Goal: Task Accomplishment & Management: Manage account settings

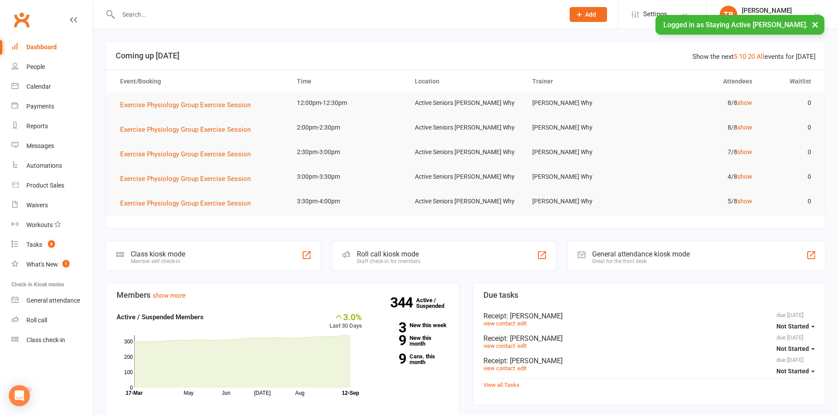
click at [20, 20] on link "Clubworx" at bounding box center [22, 20] width 22 height 22
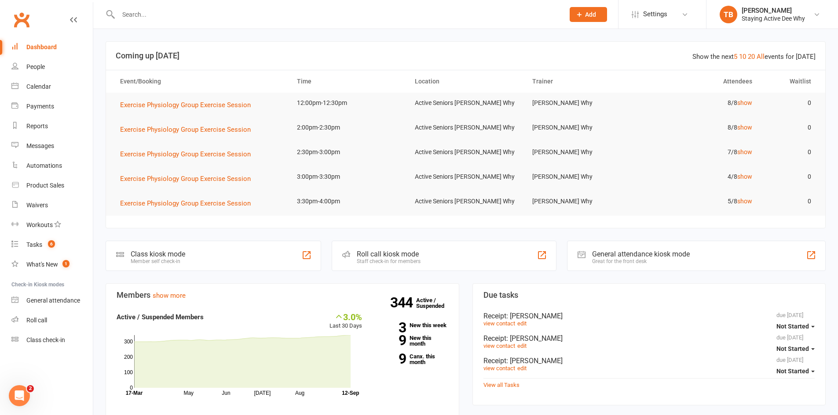
drag, startPoint x: 153, startPoint y: 8, endPoint x: 159, endPoint y: 0, distance: 9.5
click at [152, 4] on div at bounding box center [332, 14] width 452 height 29
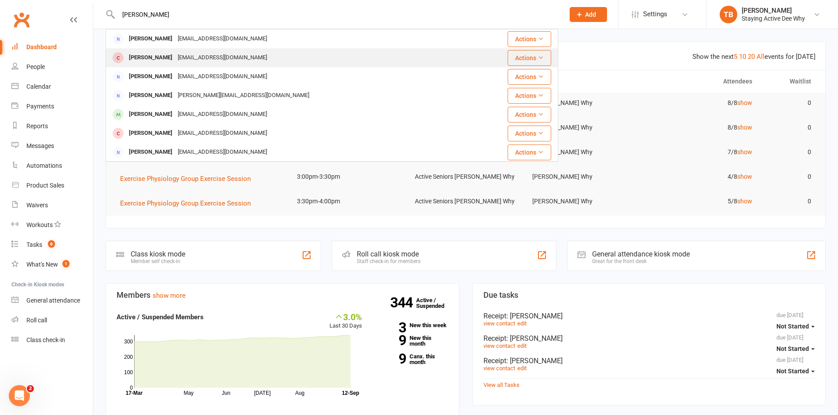
type input "annabel vaugh"
click at [139, 53] on div "[PERSON_NAME]" at bounding box center [150, 57] width 49 height 13
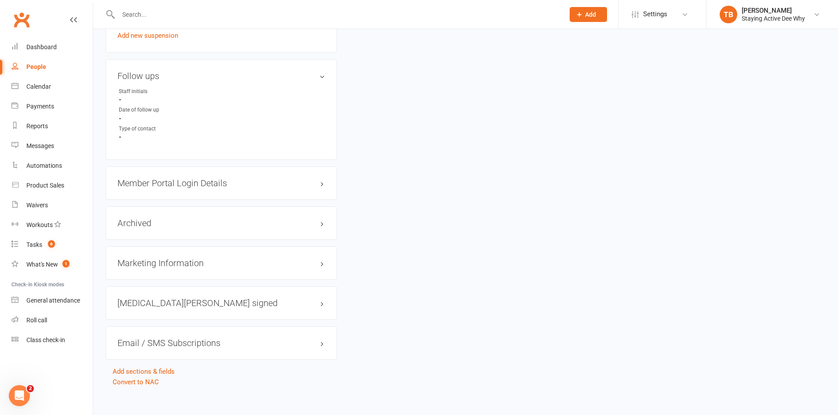
scroll to position [703, 0]
drag, startPoint x: 244, startPoint y: 175, endPoint x: 233, endPoint y: 175, distance: 11.0
click at [234, 175] on div "Member Portal Login Details" at bounding box center [221, 182] width 231 height 33
click at [213, 184] on h3 "Member Portal Login Details" at bounding box center [221, 183] width 208 height 10
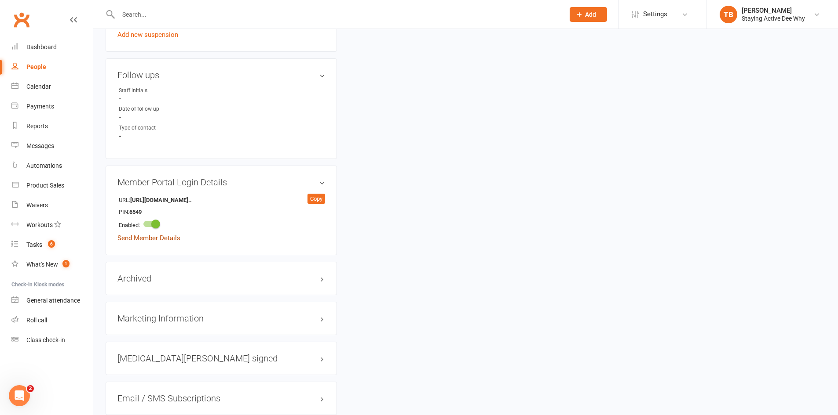
click at [154, 237] on link "Send Member Details" at bounding box center [148, 238] width 63 height 8
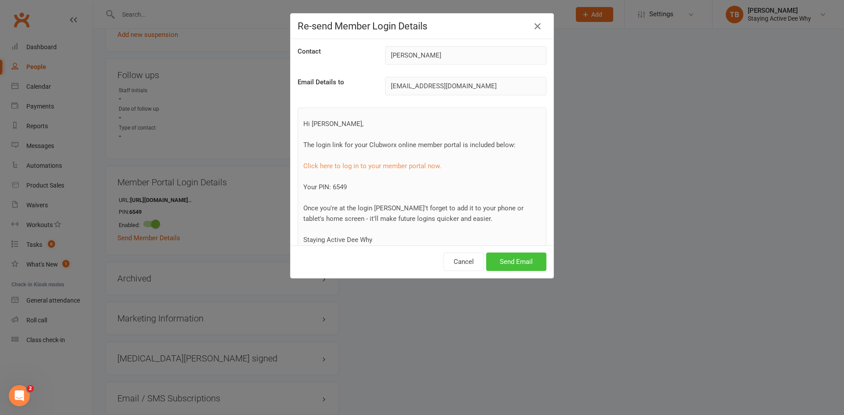
click at [507, 259] on button "Send Email" at bounding box center [516, 262] width 60 height 18
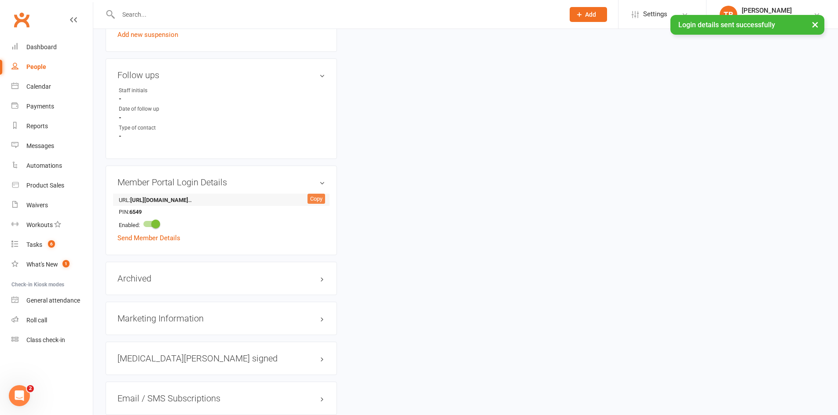
click at [314, 200] on div "Copy" at bounding box center [316, 199] width 18 height 11
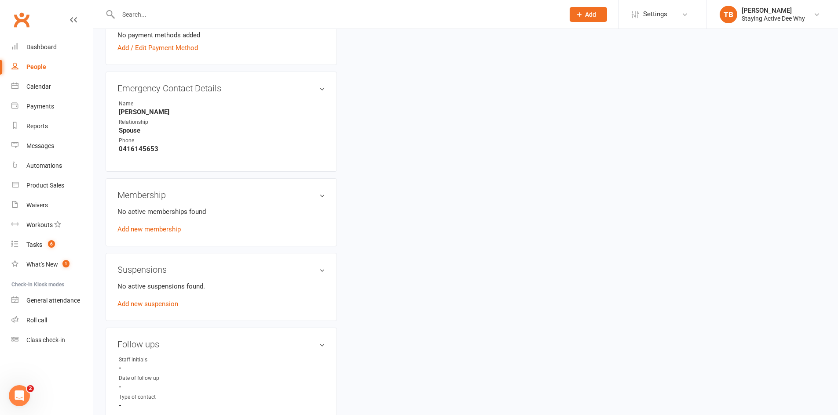
scroll to position [352, 0]
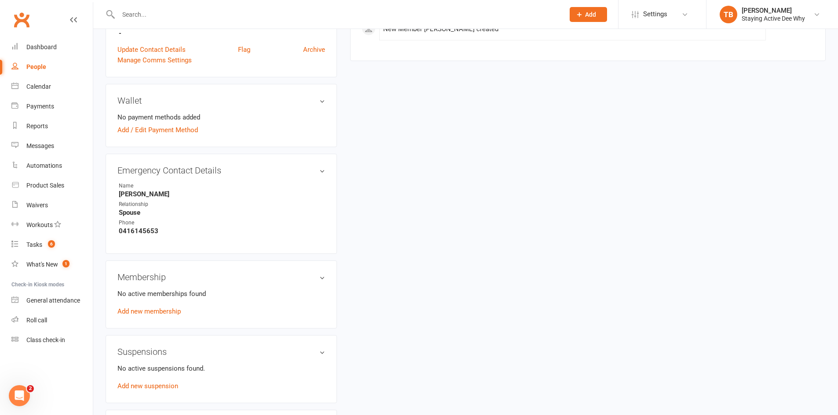
click at [153, 318] on div "Membership No active memberships found Add new membership" at bounding box center [221, 295] width 231 height 68
click at [148, 313] on link "Add new membership" at bounding box center [148, 312] width 63 height 8
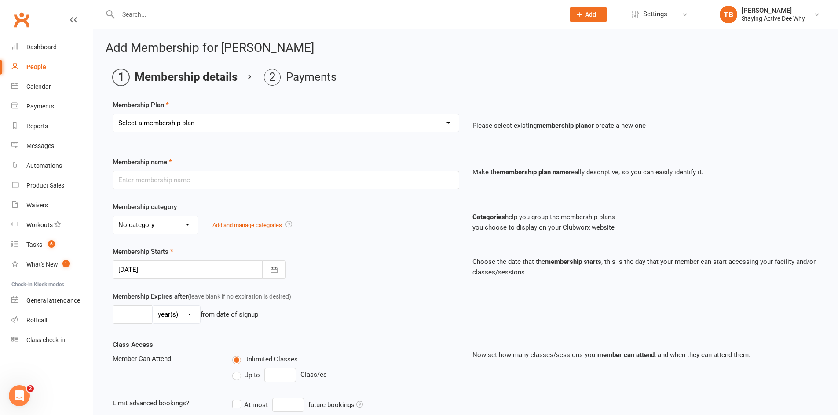
click at [168, 123] on select "Select a membership plan Create new Membership Plan 01 10953 Exercise Physiolog…" at bounding box center [286, 123] width 346 height 18
click at [192, 116] on select "Select a membership plan Create new Membership Plan 01 10953 Exercise Physiolog…" at bounding box center [286, 123] width 346 height 18
select select "4"
click at [113, 114] on select "Select a membership plan Create new Membership Plan 01 10953 Exercise Physiolog…" at bounding box center [286, 123] width 346 height 18
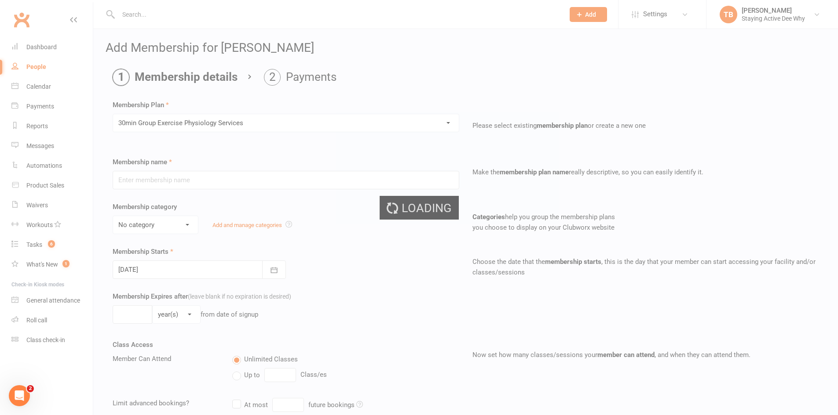
type input "30min Group Exercise Physiology Services"
select select "0"
type input "0"
type input "3"
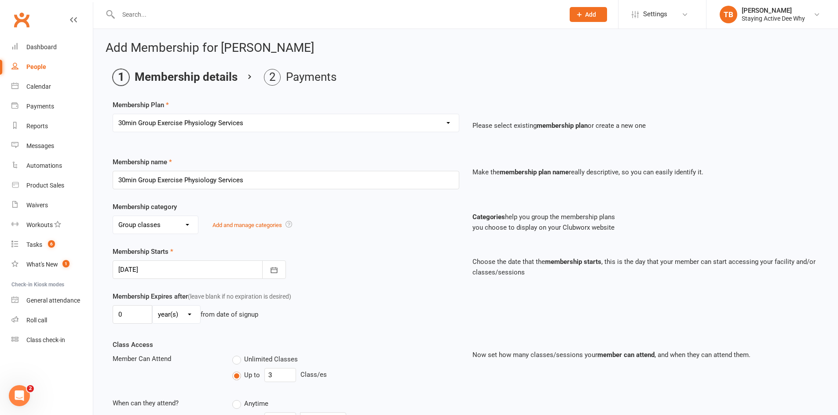
click at [137, 272] on div at bounding box center [199, 270] width 173 height 18
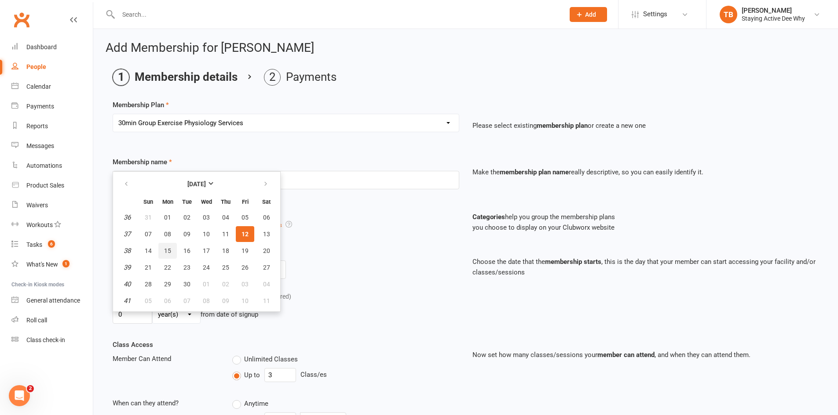
click at [166, 255] on button "15" at bounding box center [167, 251] width 18 height 16
type input "15 Sep 2025"
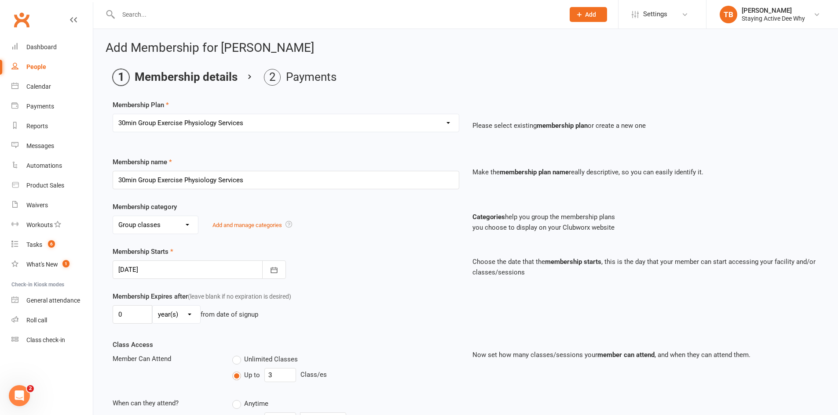
click at [340, 237] on div "Membership category No category Group classes GST exempt Individual consultatio…" at bounding box center [465, 224] width 719 height 45
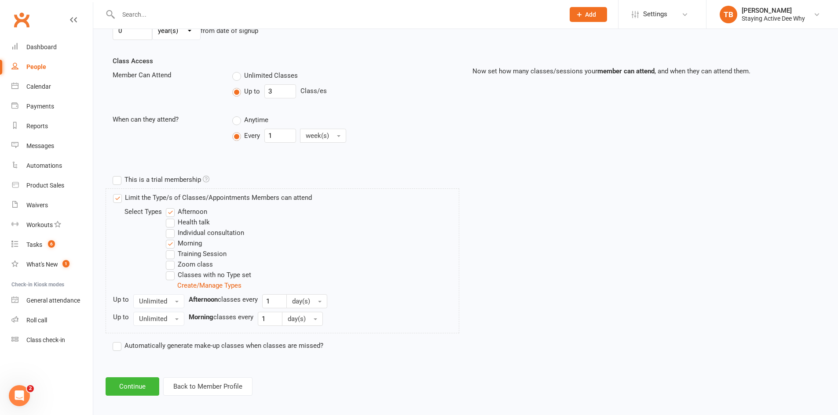
scroll to position [290, 0]
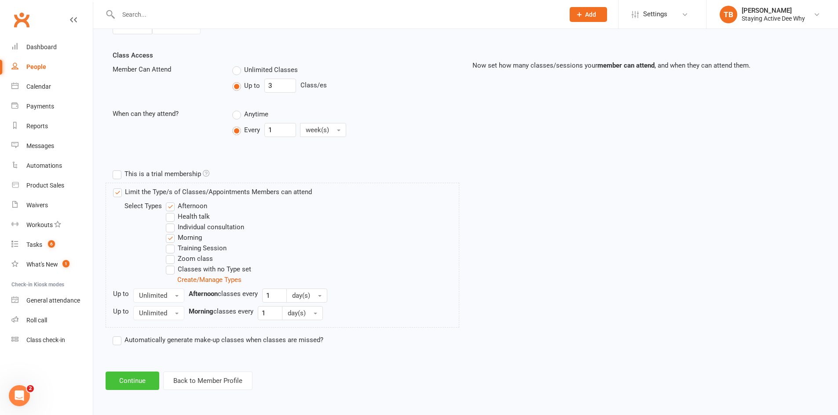
click at [115, 375] on button "Continue" at bounding box center [133, 381] width 54 height 18
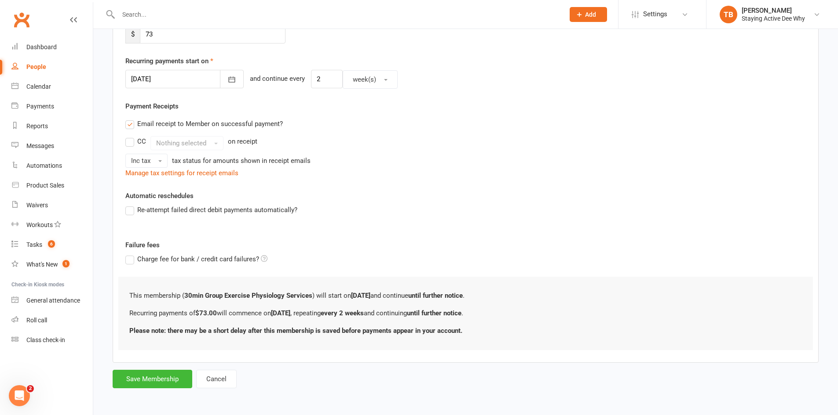
scroll to position [0, 0]
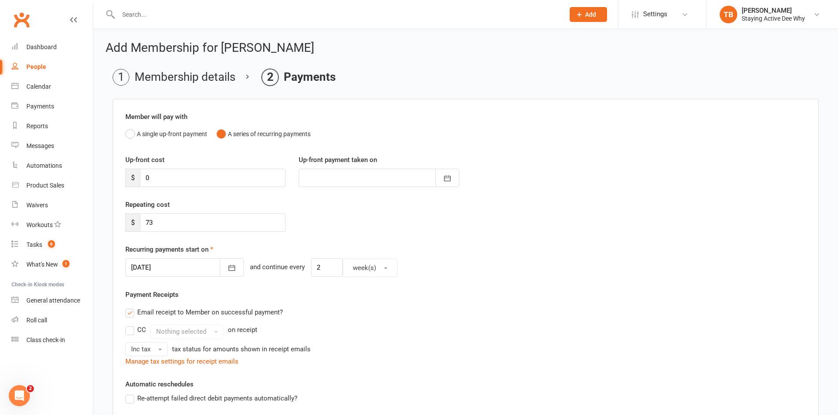
drag, startPoint x: 164, startPoint y: 265, endPoint x: 170, endPoint y: 280, distance: 16.6
click at [164, 265] on div at bounding box center [184, 268] width 118 height 18
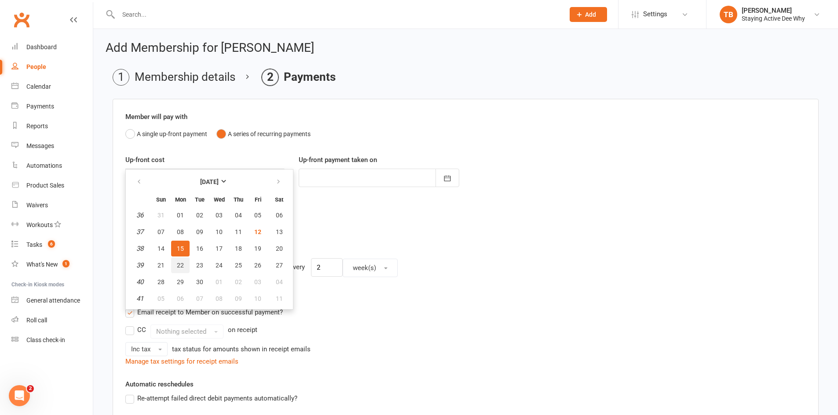
click at [174, 264] on button "22" at bounding box center [180, 266] width 18 height 16
type input "22 Sep 2025"
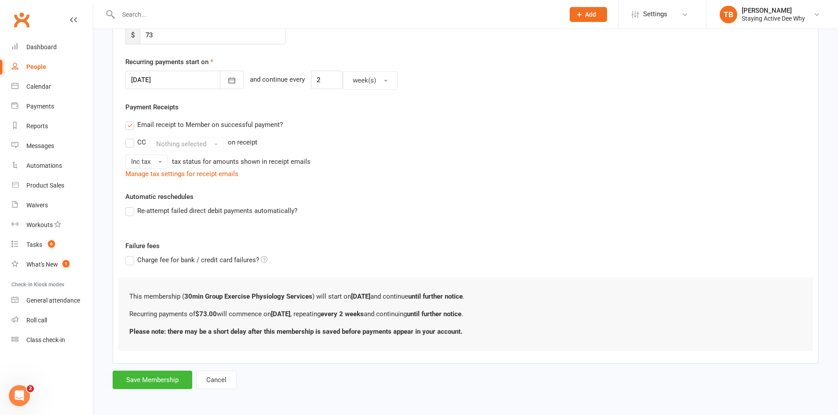
scroll to position [189, 0]
click at [155, 382] on button "Save Membership" at bounding box center [153, 379] width 80 height 18
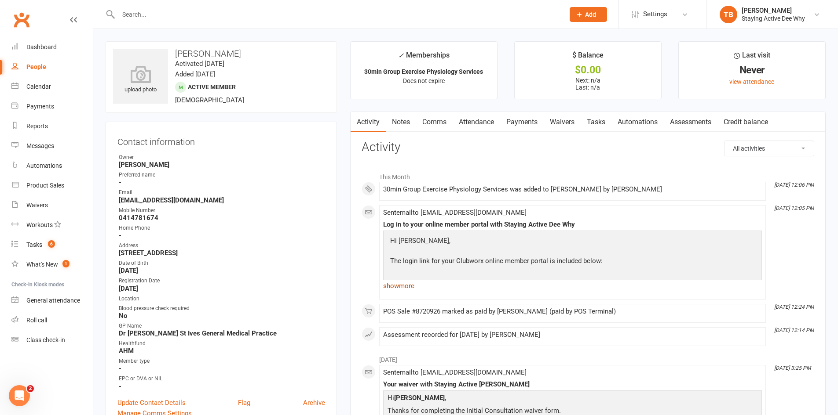
click at [390, 289] on link "show more" at bounding box center [572, 286] width 379 height 12
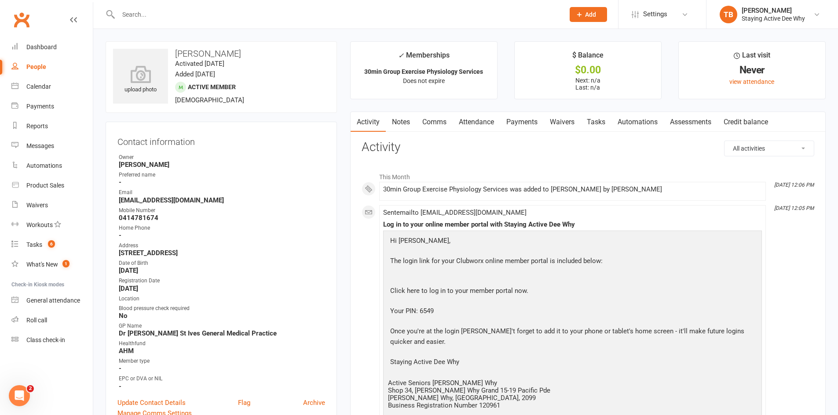
click at [487, 126] on link "Attendance" at bounding box center [475, 122] width 47 height 20
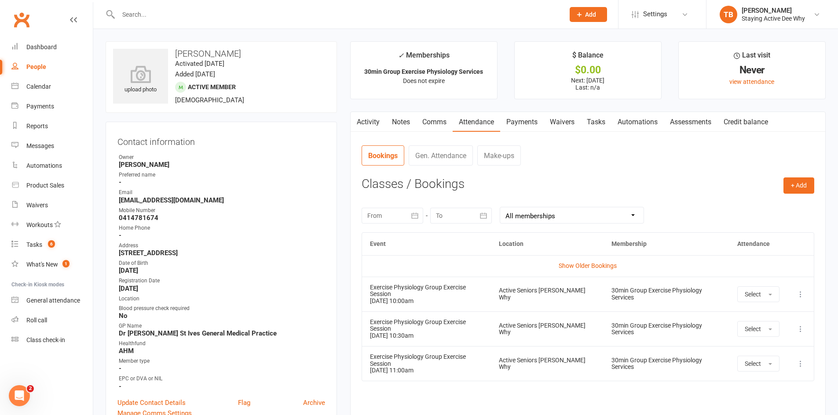
click at [373, 118] on link "Activity" at bounding box center [367, 122] width 35 height 20
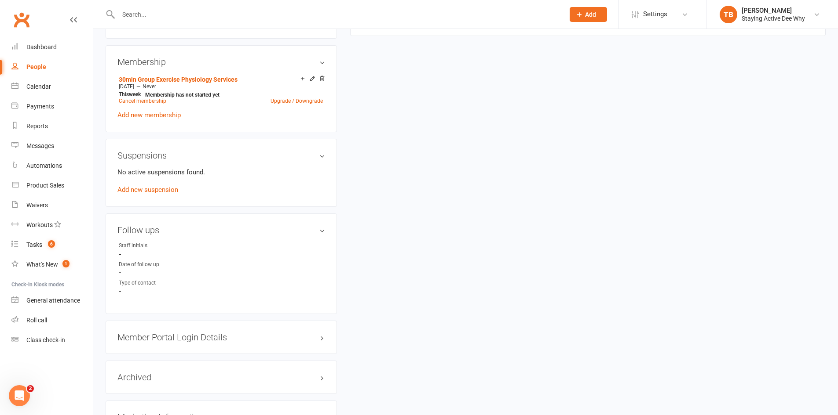
scroll to position [616, 0]
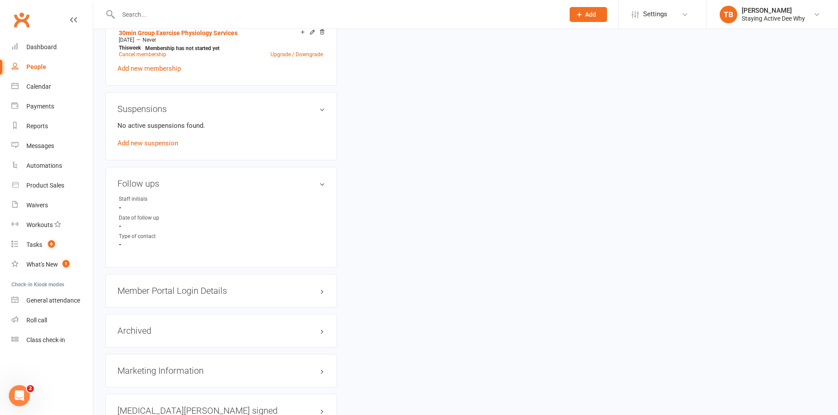
click at [216, 291] on h3 "Member Portal Login Details" at bounding box center [221, 291] width 208 height 10
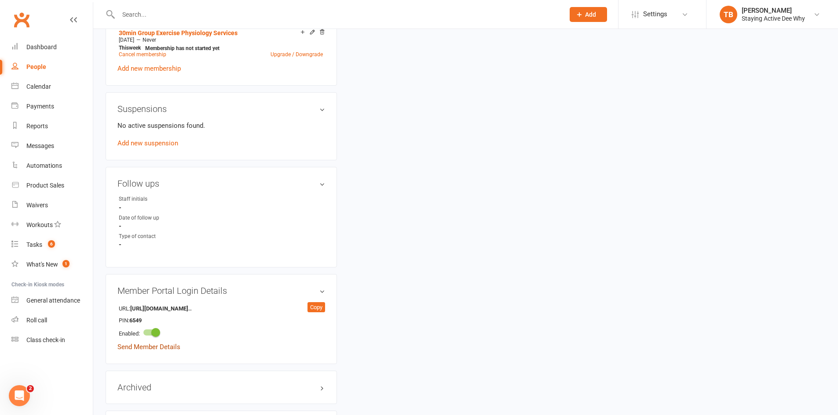
click at [143, 346] on link "Send Member Details" at bounding box center [148, 347] width 63 height 8
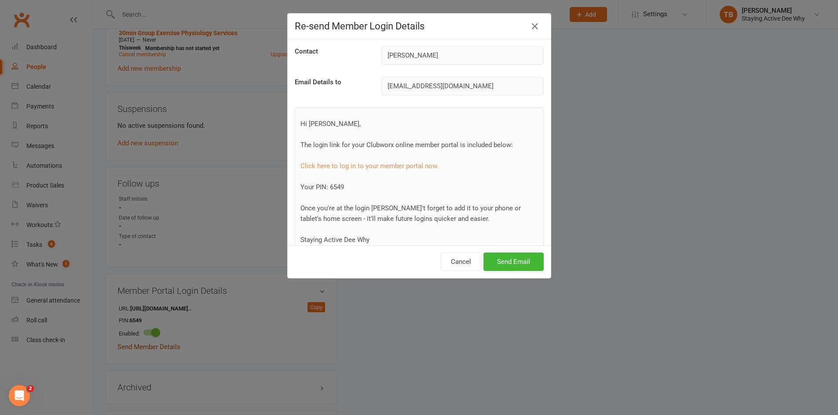
click at [143, 346] on div "Re-send Member Login Details Contact Annabel Vaughan Email Details to annabelva…" at bounding box center [419, 207] width 838 height 415
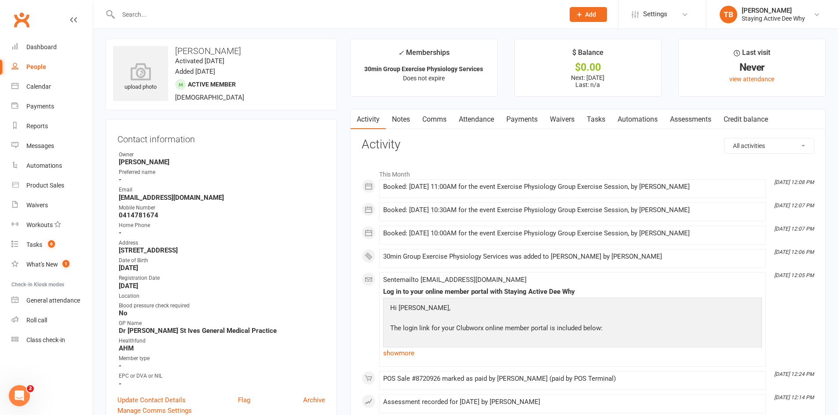
scroll to position [0, 0]
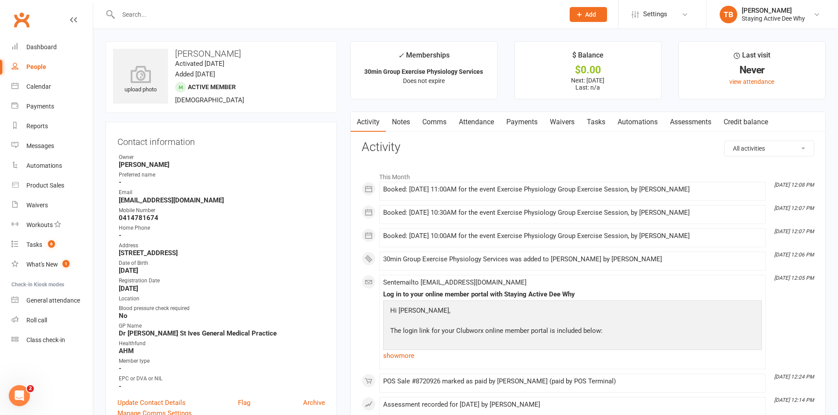
drag, startPoint x: 211, startPoint y: 20, endPoint x: 207, endPoint y: 16, distance: 5.6
click at [207, 16] on input "text" at bounding box center [337, 14] width 442 height 12
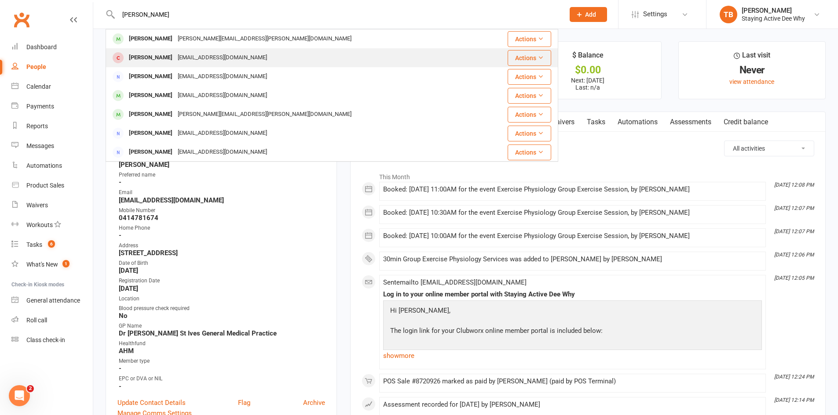
type input "marg young"
click at [123, 61] on div at bounding box center [118, 58] width 16 height 15
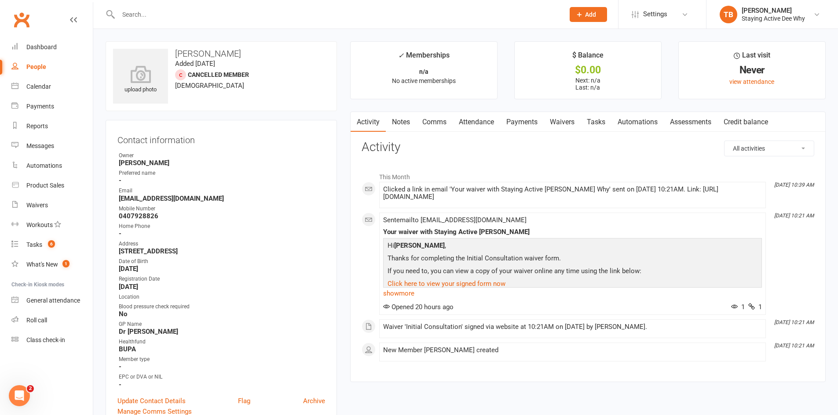
click at [569, 117] on link "Waivers" at bounding box center [561, 122] width 37 height 20
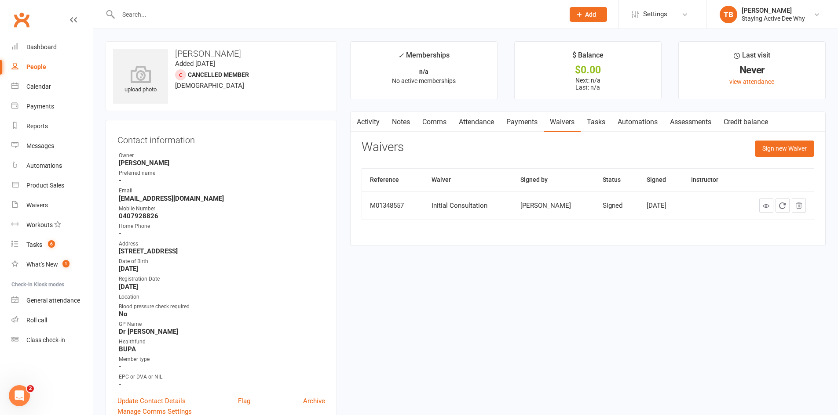
drag, startPoint x: 482, startPoint y: 119, endPoint x: 474, endPoint y: 116, distance: 8.3
click at [481, 119] on link "Attendance" at bounding box center [475, 122] width 47 height 20
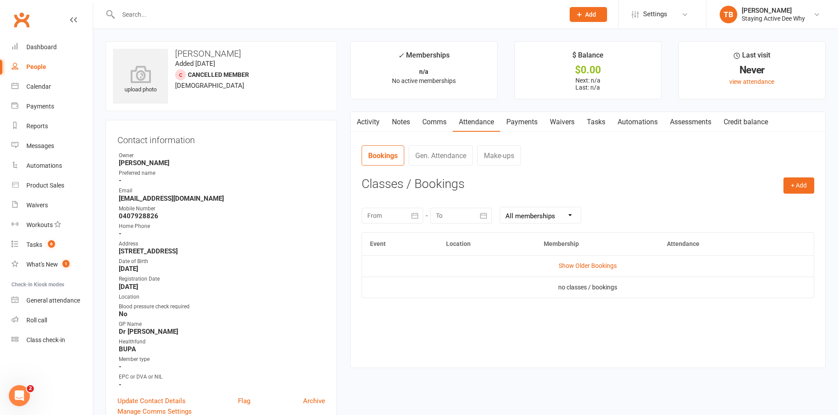
click at [686, 112] on link "Assessments" at bounding box center [690, 122] width 54 height 20
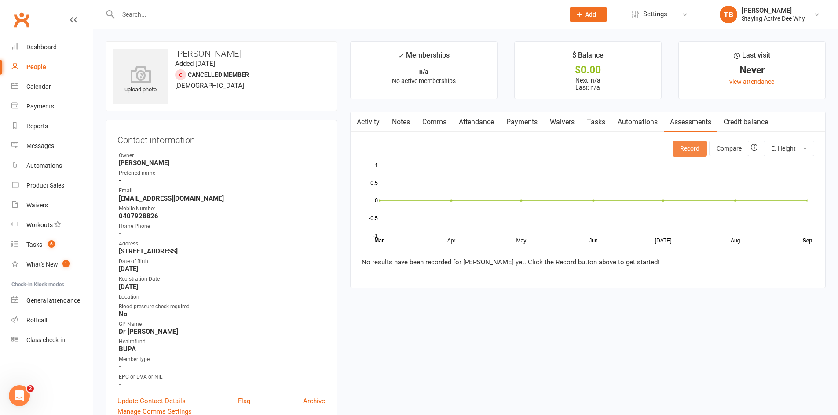
click at [679, 146] on button "Record" at bounding box center [689, 149] width 34 height 16
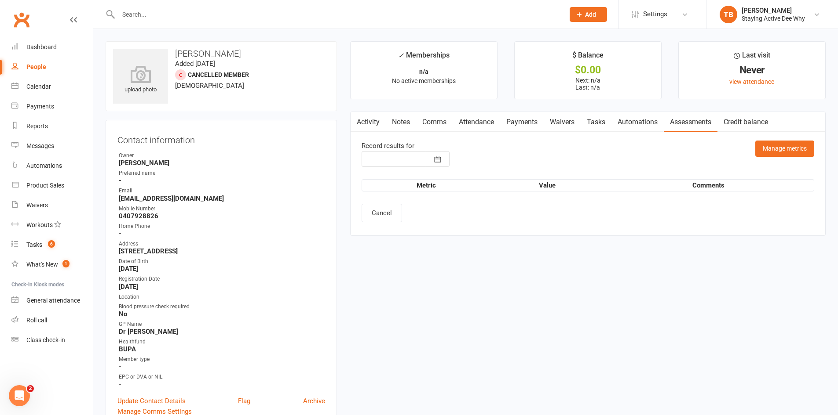
type input "12 Sep 2025"
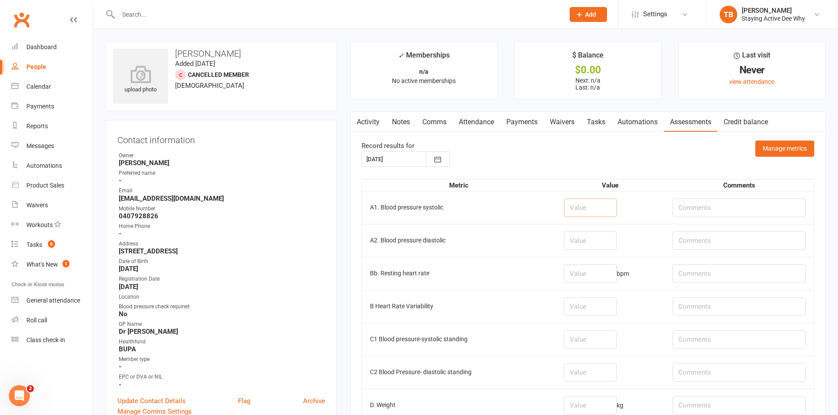
click at [586, 208] on input "number" at bounding box center [590, 208] width 53 height 18
type input "200"
click at [606, 269] on input "number" at bounding box center [590, 274] width 53 height 18
type input "7"
drag, startPoint x: 591, startPoint y: 208, endPoint x: 576, endPoint y: 201, distance: 16.3
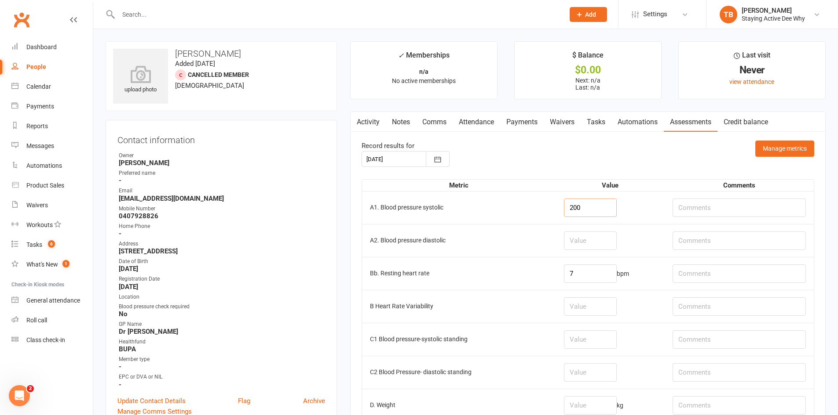
click at [576, 201] on input "200" at bounding box center [590, 208] width 53 height 18
type input "189"
drag, startPoint x: 608, startPoint y: 236, endPoint x: 611, endPoint y: 227, distance: 9.5
click at [610, 228] on td at bounding box center [610, 240] width 109 height 33
type input "82"
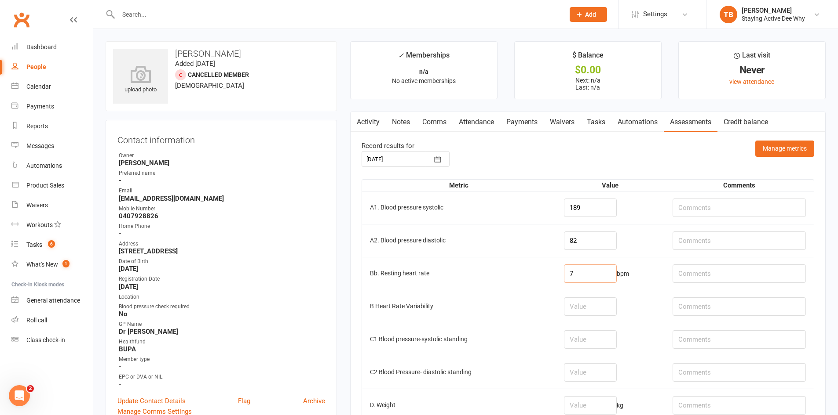
click at [603, 270] on input "7" at bounding box center [590, 274] width 53 height 18
type input "63"
click at [498, 208] on td "A1. Blood pressure systolic" at bounding box center [459, 207] width 194 height 33
drag, startPoint x: 595, startPoint y: 209, endPoint x: 591, endPoint y: 205, distance: 5.9
click at [594, 208] on input "189" at bounding box center [590, 208] width 53 height 18
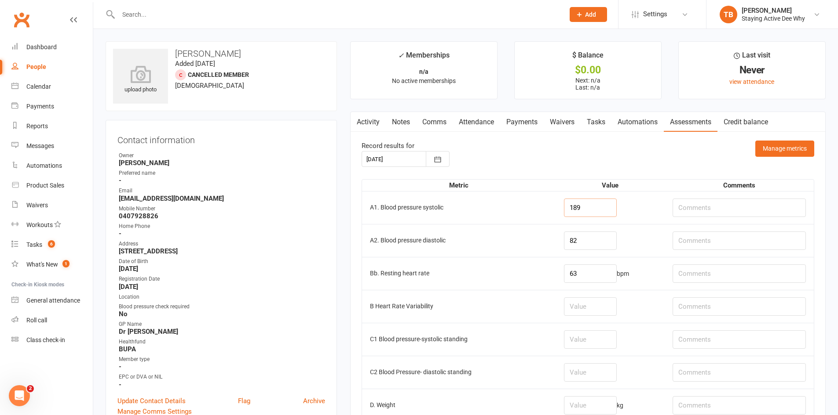
click at [600, 202] on input "189" at bounding box center [590, 208] width 53 height 18
drag, startPoint x: 537, startPoint y: 203, endPoint x: 535, endPoint y: 197, distance: 6.1
click at [535, 200] on td "A1. Blood pressure systolic" at bounding box center [459, 207] width 194 height 33
click at [594, 215] on input "189" at bounding box center [590, 208] width 53 height 18
type input "1"
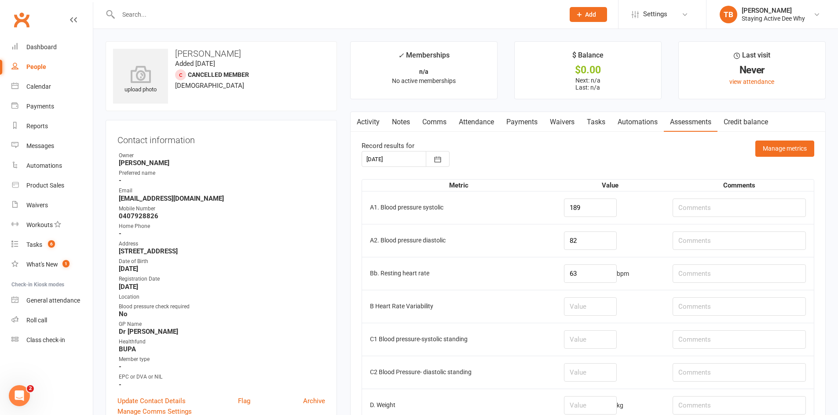
click at [485, 197] on td "A1. Blood pressure systolic" at bounding box center [459, 207] width 194 height 33
click at [595, 210] on input "189" at bounding box center [590, 208] width 53 height 18
click at [602, 214] on input "189" at bounding box center [590, 208] width 53 height 18
type input "165"
type input "8"
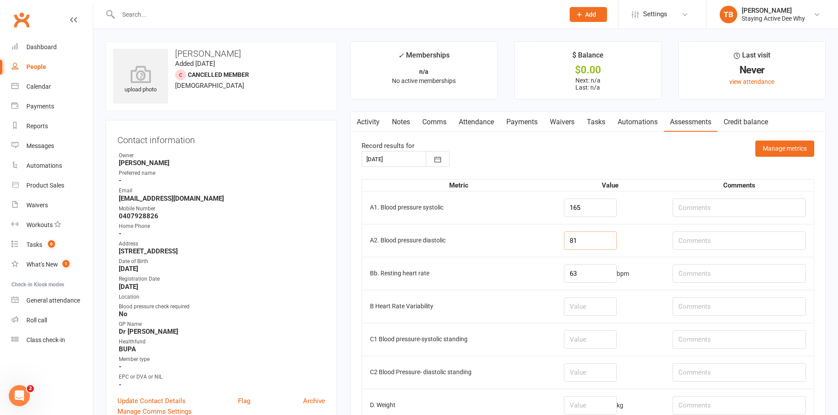
type input "81"
type input "61"
click at [604, 299] on input "number" at bounding box center [590, 307] width 53 height 18
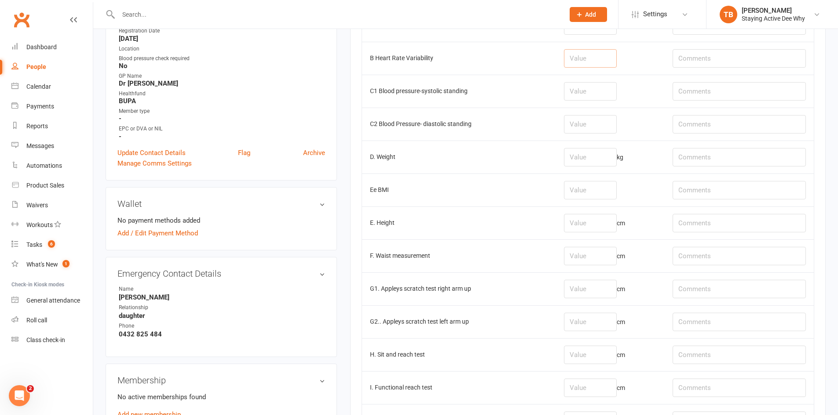
scroll to position [264, 0]
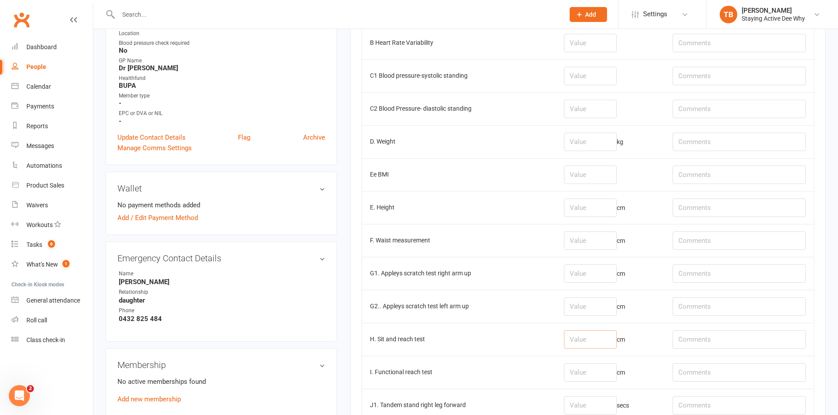
click at [594, 345] on input "number" at bounding box center [590, 340] width 53 height 18
type input "2"
click at [587, 278] on input "number" at bounding box center [590, 274] width 53 height 18
type input "1"
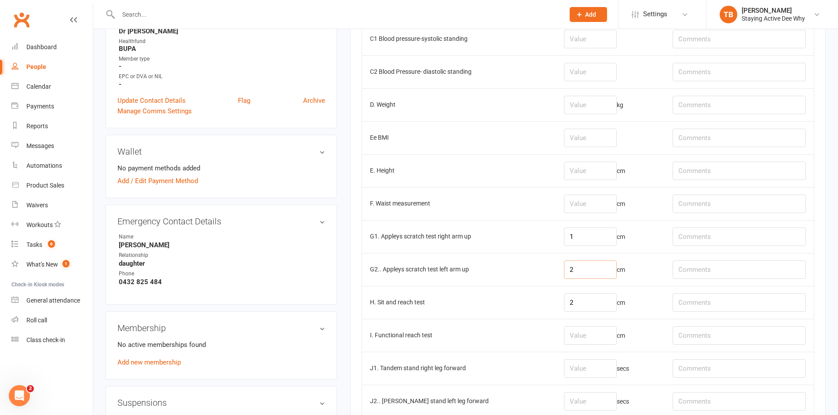
scroll to position [352, 0]
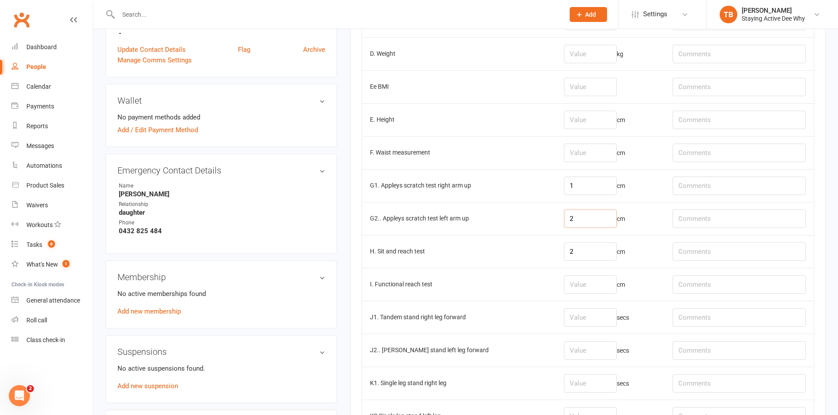
type input "2"
click at [591, 321] on input "number" at bounding box center [590, 318] width 53 height 18
type input "1"
click at [587, 342] on input "number" at bounding box center [590, 351] width 53 height 18
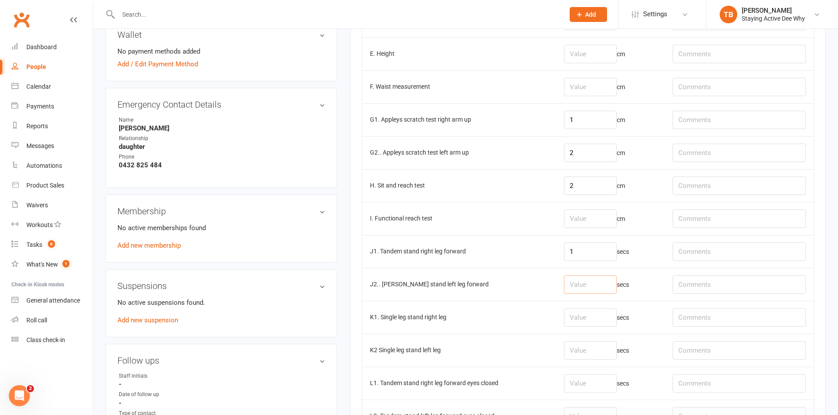
scroll to position [484, 0]
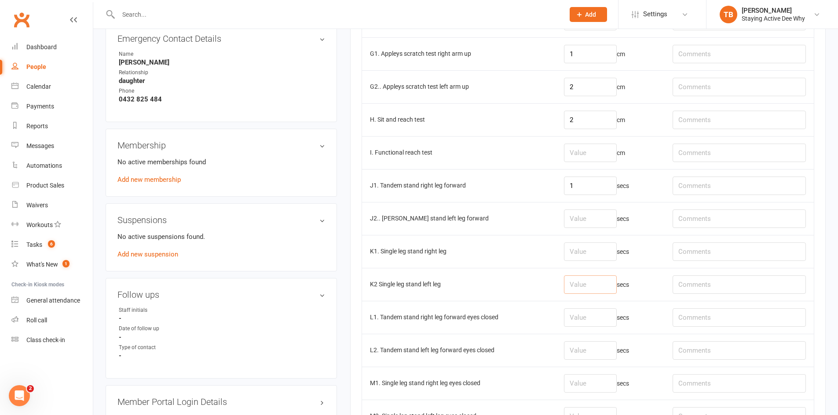
click at [587, 284] on input "number" at bounding box center [590, 285] width 53 height 18
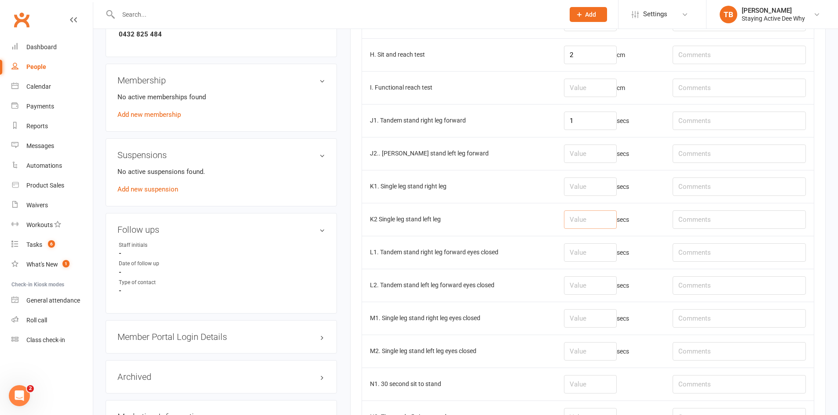
scroll to position [572, 0]
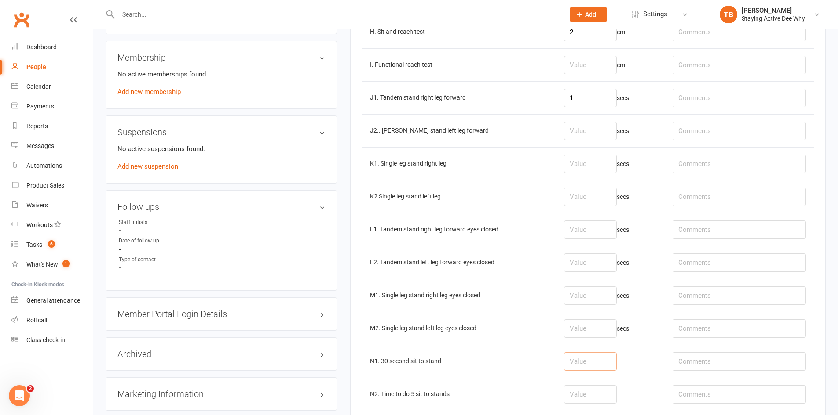
click at [608, 356] on input "number" at bounding box center [590, 362] width 53 height 18
click at [716, 349] on td at bounding box center [738, 361] width 149 height 33
click at [709, 356] on input "text" at bounding box center [738, 362] width 133 height 18
type input "weight shift"
drag, startPoint x: 596, startPoint y: 348, endPoint x: 610, endPoint y: 362, distance: 19.9
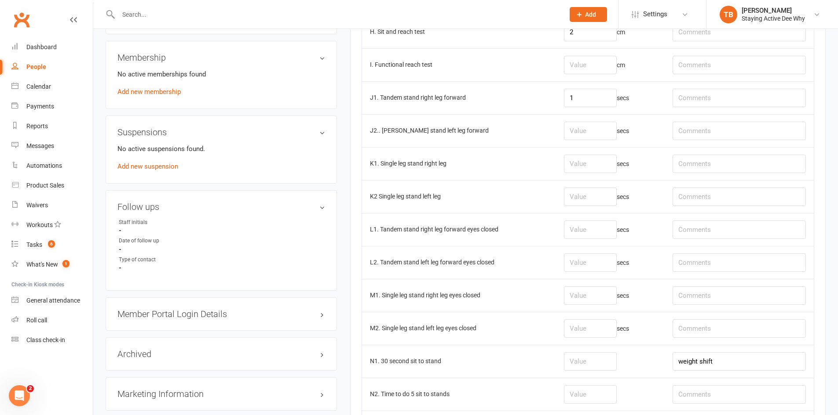
click at [600, 352] on td at bounding box center [610, 361] width 109 height 33
drag, startPoint x: 612, startPoint y: 365, endPoint x: 608, endPoint y: 354, distance: 11.6
click at [607, 354] on input "number" at bounding box center [590, 362] width 53 height 18
type input "6"
drag, startPoint x: 594, startPoint y: 197, endPoint x: 586, endPoint y: 203, distance: 9.5
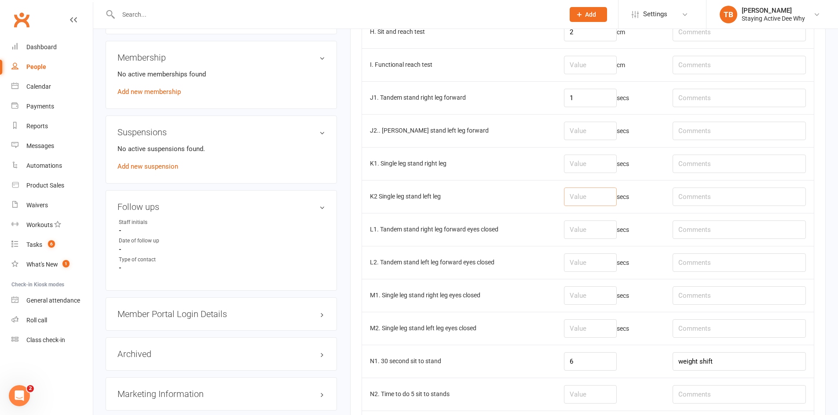
click at [594, 197] on input "number" at bounding box center [590, 197] width 53 height 18
type input "16.5"
click at [571, 164] on input "number" at bounding box center [590, 164] width 53 height 18
type input "3"
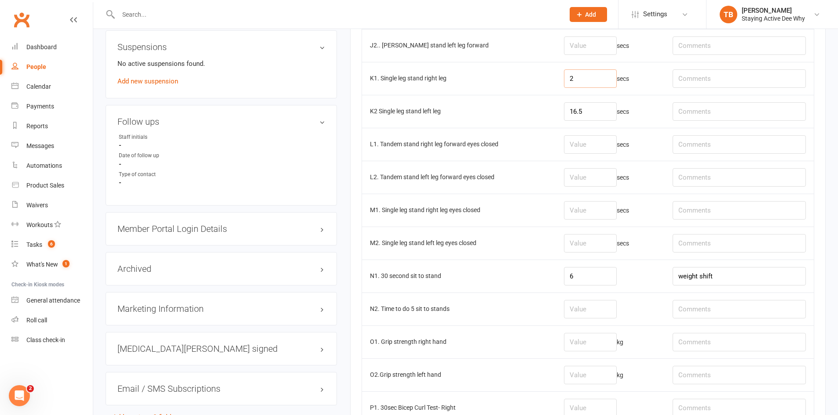
scroll to position [703, 0]
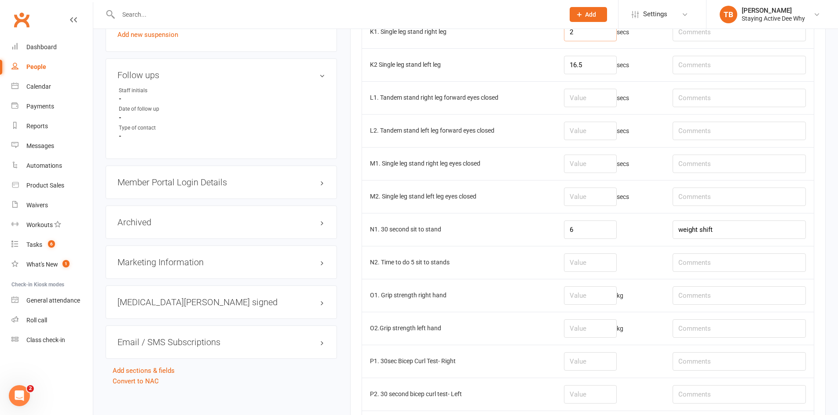
type input "2"
click at [598, 297] on input "number" at bounding box center [590, 296] width 53 height 18
type input "13.4"
click at [590, 325] on input "number" at bounding box center [590, 329] width 53 height 18
type input "14.0"
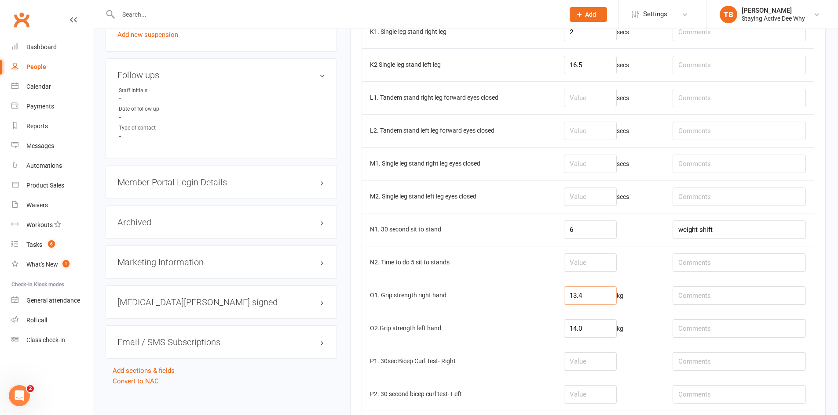
click at [591, 297] on input "13.4" at bounding box center [590, 296] width 53 height 18
type input "15.2"
click at [593, 327] on input "14.0" at bounding box center [590, 329] width 53 height 18
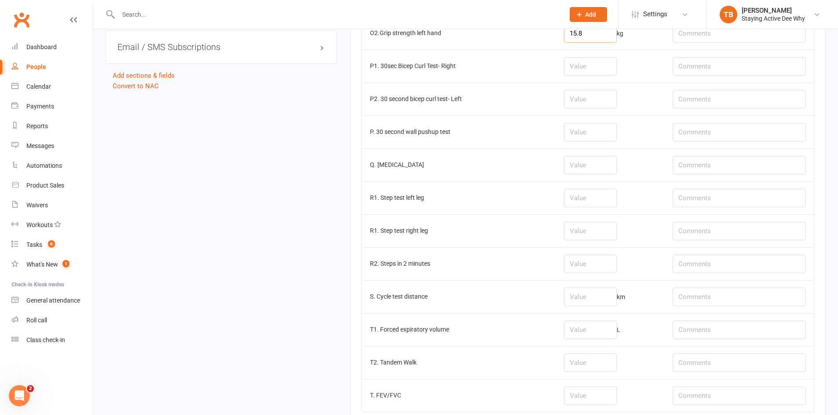
scroll to position [1011, 0]
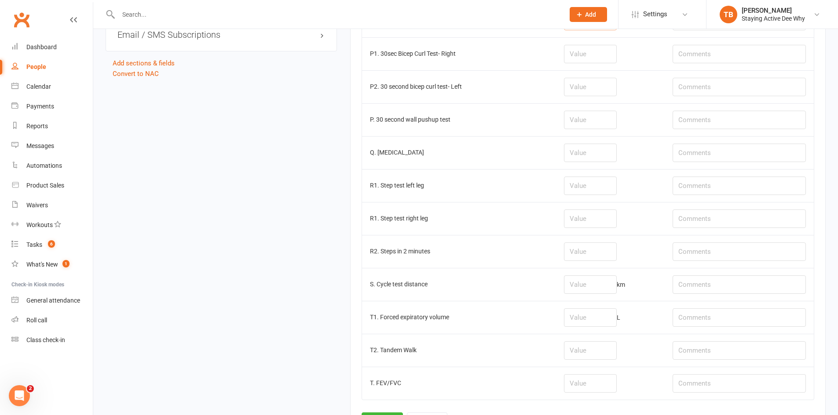
type input "15.8"
click at [583, 131] on td at bounding box center [610, 119] width 109 height 33
drag, startPoint x: 583, startPoint y: 121, endPoint x: 576, endPoint y: 131, distance: 12.0
click at [581, 125] on input "number" at bounding box center [590, 120] width 53 height 18
type input "9"
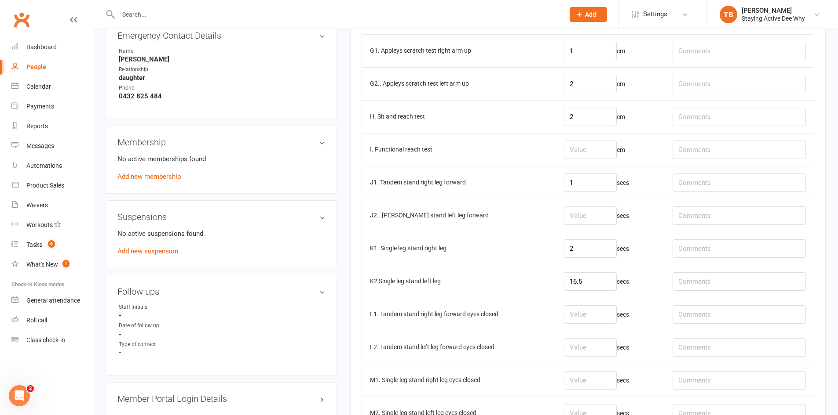
scroll to position [484, 0]
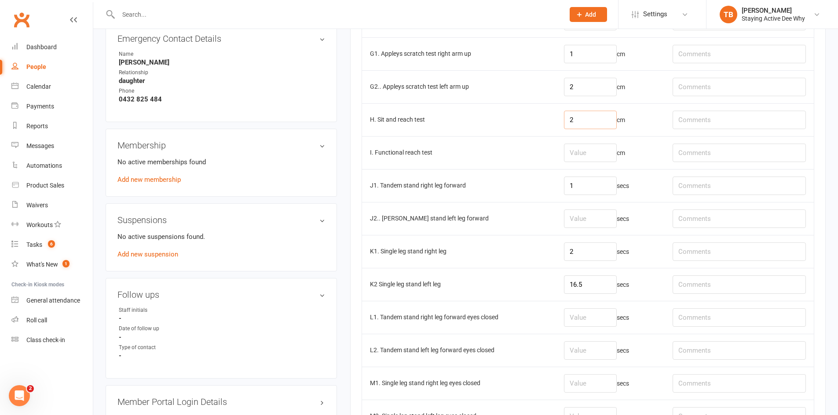
click at [602, 119] on input "2" at bounding box center [590, 120] width 53 height 18
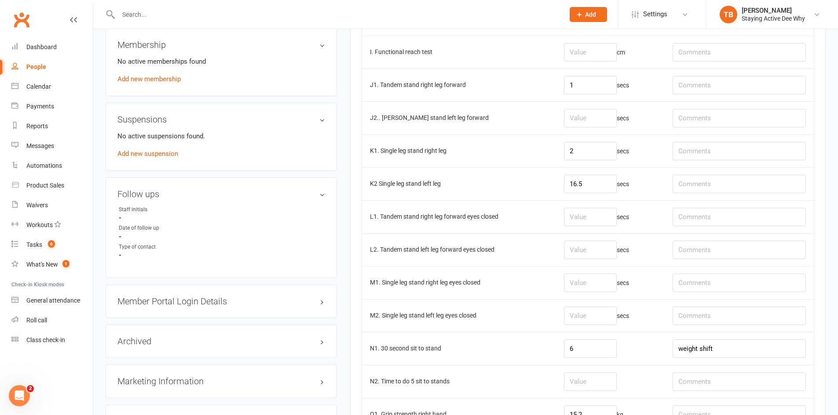
scroll to position [572, 0]
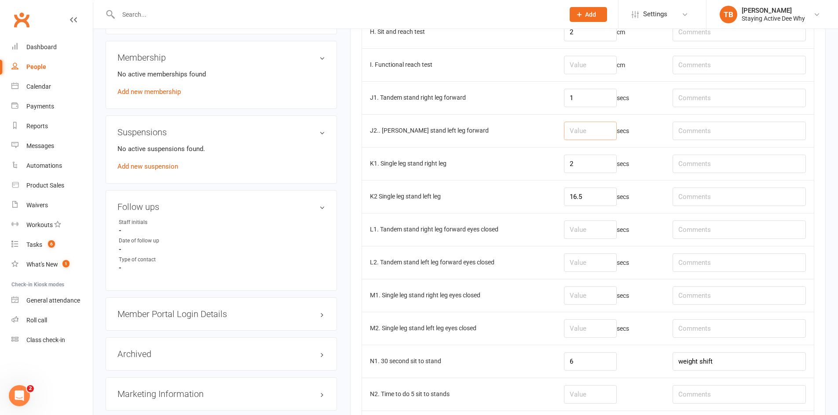
click at [610, 134] on input "number" at bounding box center [590, 131] width 53 height 18
type input "30"
click at [607, 100] on input "1" at bounding box center [590, 98] width 53 height 18
type input "15"
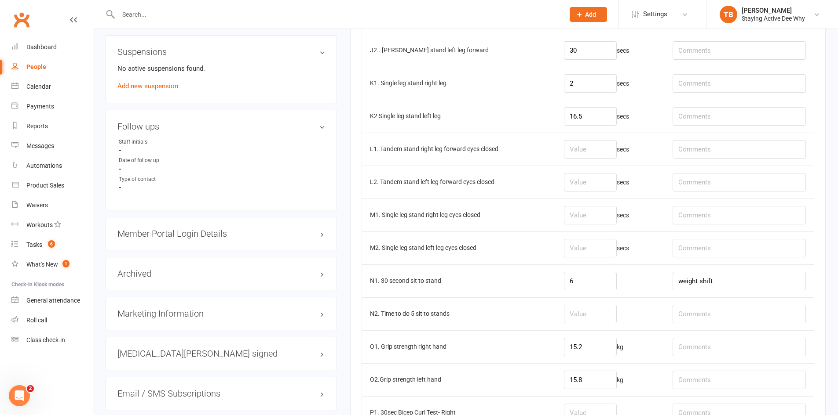
scroll to position [659, 0]
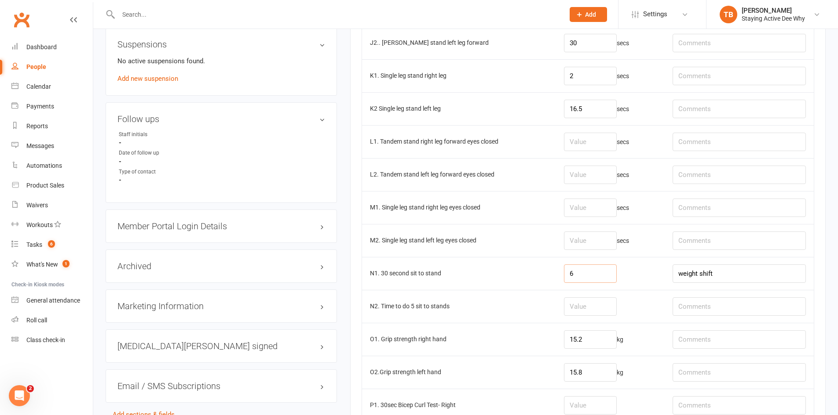
drag, startPoint x: 580, startPoint y: 266, endPoint x: 550, endPoint y: 262, distance: 30.2
click at [551, 262] on tr "N1. 30 second sit to stand 6 weight shift" at bounding box center [588, 273] width 452 height 33
type input "7"
click at [747, 274] on input "weight shift" at bounding box center [738, 274] width 133 height 18
type input "uneven weight distribution"
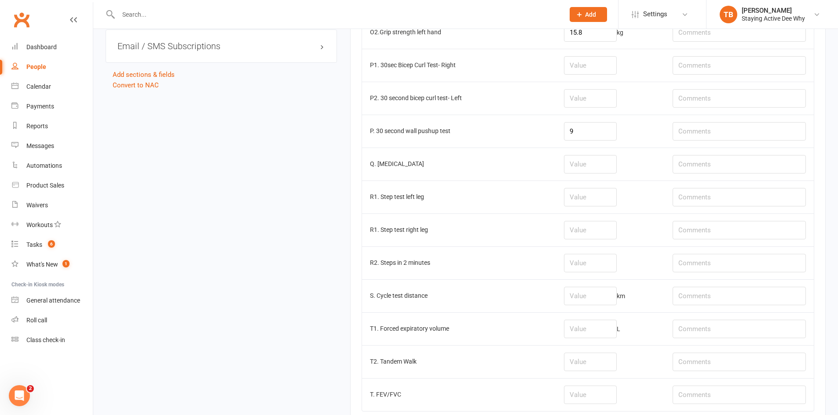
scroll to position [1055, 0]
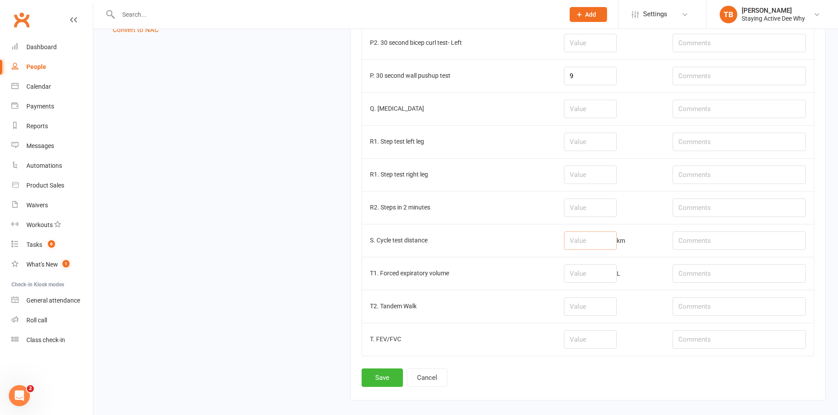
drag, startPoint x: 583, startPoint y: 243, endPoint x: 584, endPoint y: 226, distance: 16.3
click at [583, 242] on input "number" at bounding box center [590, 241] width 53 height 18
type input "0.37"
click at [386, 372] on button "Save" at bounding box center [381, 378] width 41 height 18
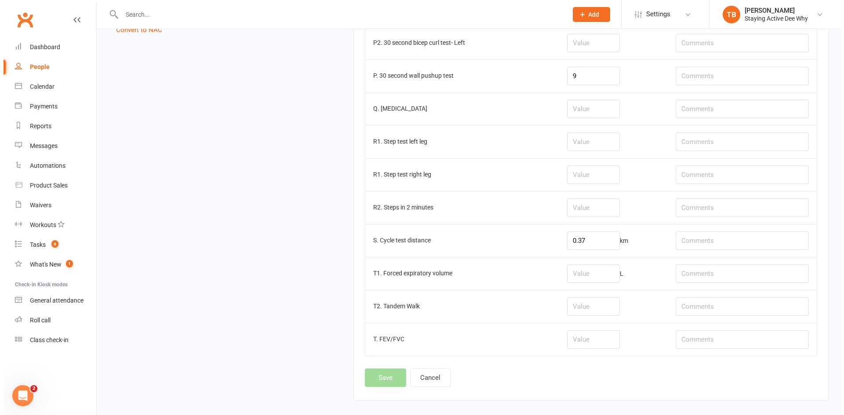
scroll to position [0, 0]
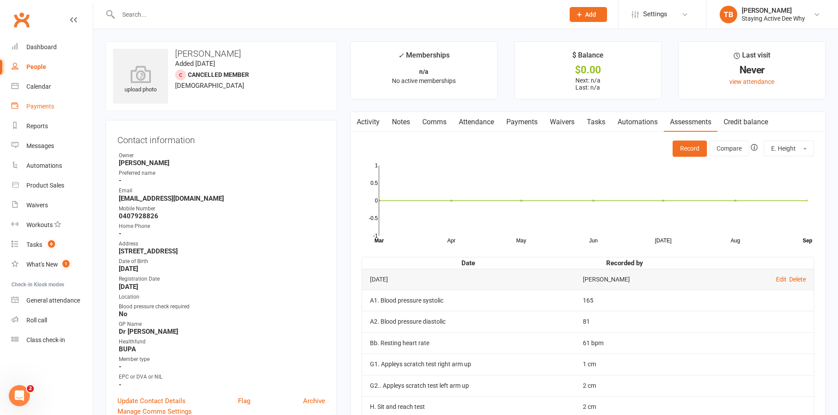
click at [50, 105] on div "Payments" at bounding box center [40, 106] width 28 height 7
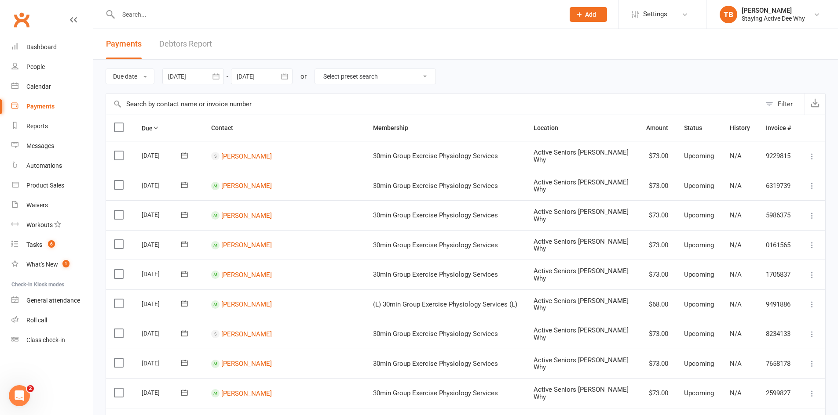
click at [238, 98] on input "text" at bounding box center [433, 104] width 655 height 21
click at [62, 186] on div "Product Sales" at bounding box center [45, 185] width 38 height 7
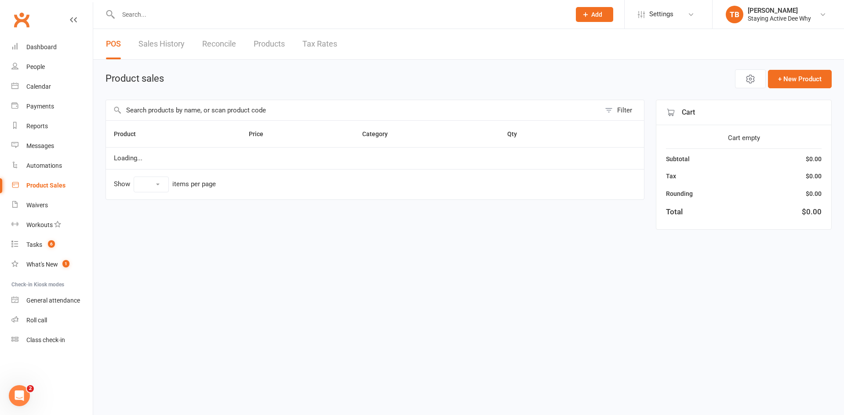
select select "10"
click at [188, 114] on input "text" at bounding box center [353, 110] width 495 height 20
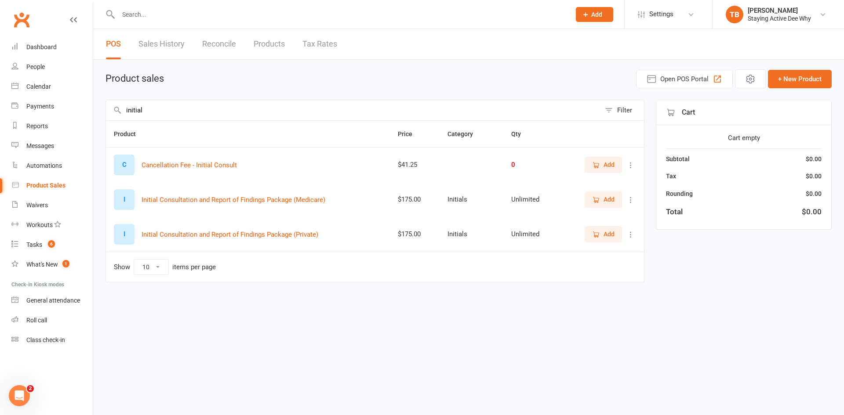
type input "initial"
drag, startPoint x: 593, startPoint y: 234, endPoint x: 667, endPoint y: 218, distance: 75.5
click at [594, 234] on icon "button" at bounding box center [596, 235] width 8 height 8
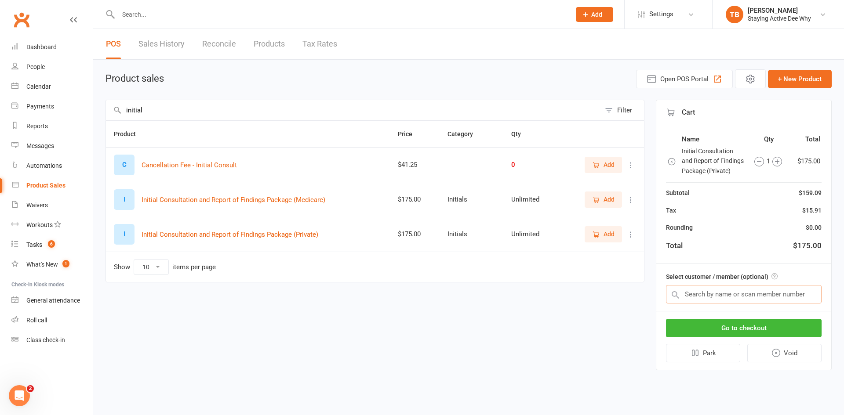
click at [705, 292] on input "text" at bounding box center [744, 294] width 156 height 18
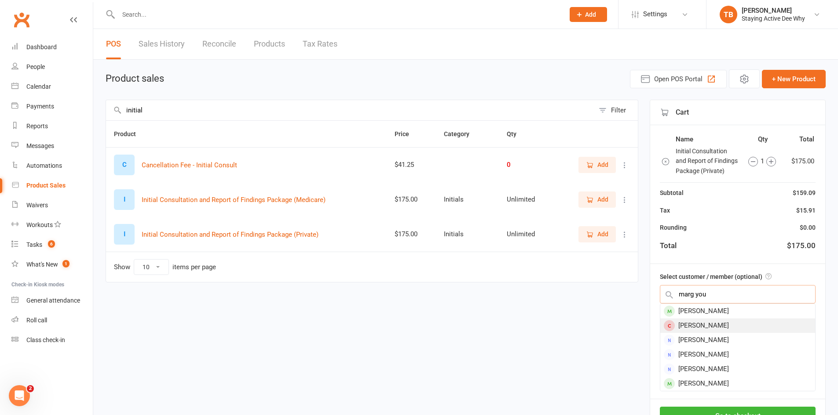
type input "marg you"
click at [688, 323] on div "Margaret Young" at bounding box center [737, 326] width 155 height 15
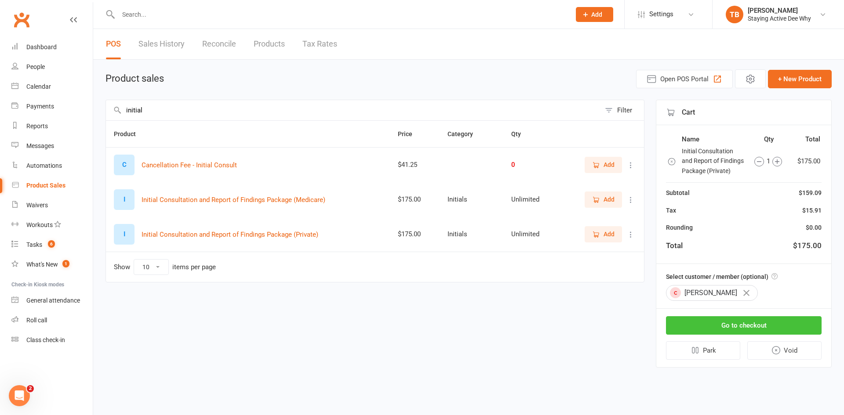
click at [724, 323] on button "Go to checkout" at bounding box center [744, 326] width 156 height 18
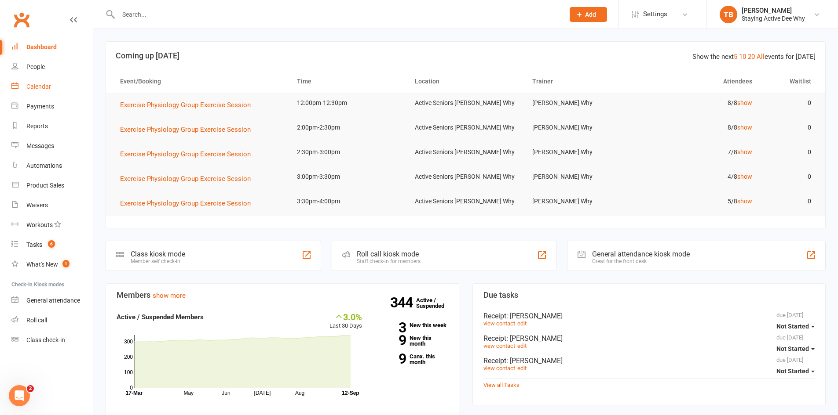
click at [48, 87] on div "Calendar" at bounding box center [38, 86] width 25 height 7
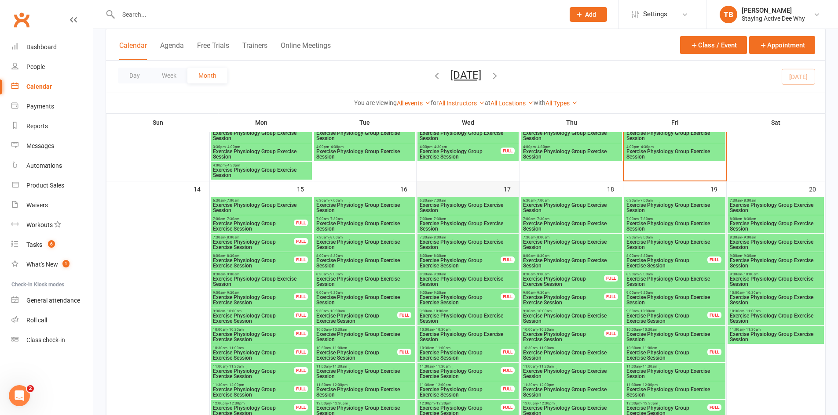
scroll to position [747, 0]
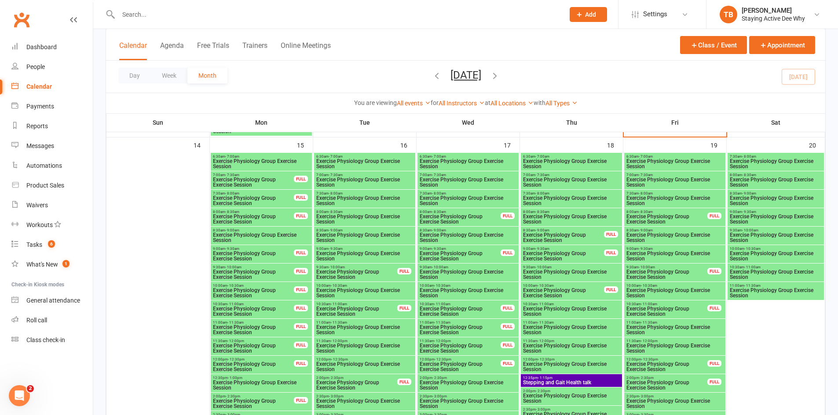
click at [491, 294] on span "Exercise Physiology Group Exercise Session" at bounding box center [468, 293] width 98 height 11
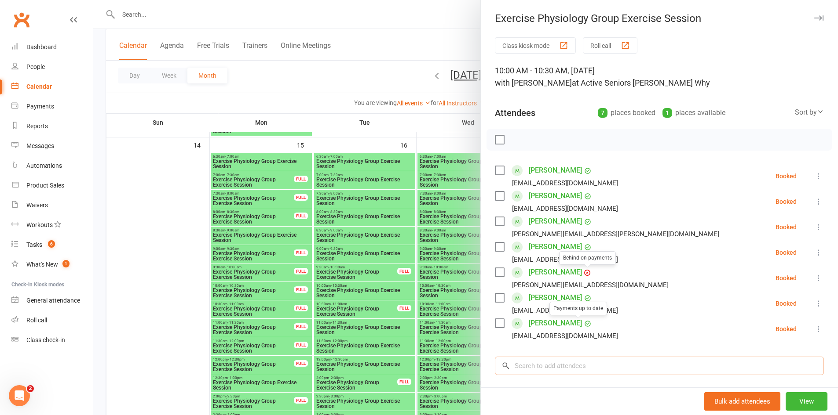
drag, startPoint x: 562, startPoint y: 367, endPoint x: 562, endPoint y: 350, distance: 17.2
click at [560, 364] on input "search" at bounding box center [659, 366] width 329 height 18
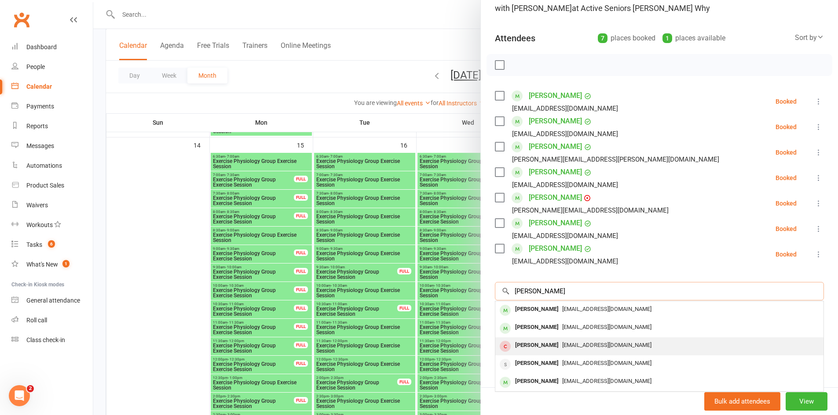
scroll to position [88, 0]
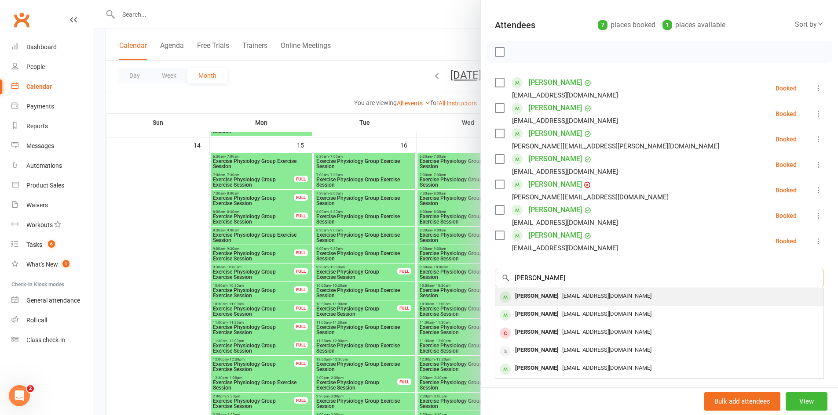
type input "[PERSON_NAME]"
click at [531, 294] on div "[PERSON_NAME]" at bounding box center [536, 296] width 51 height 13
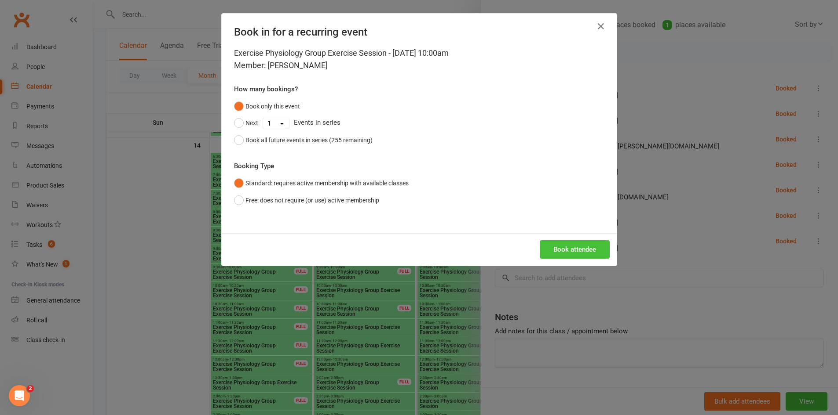
click at [582, 254] on button "Book attendee" at bounding box center [574, 249] width 70 height 18
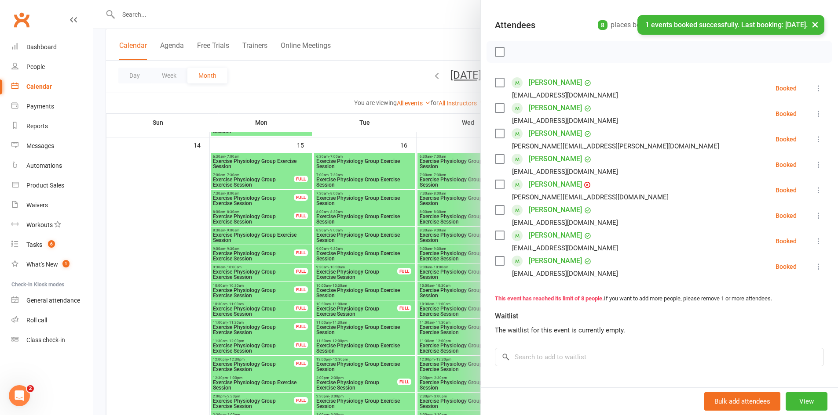
click at [335, 47] on div at bounding box center [465, 207] width 744 height 415
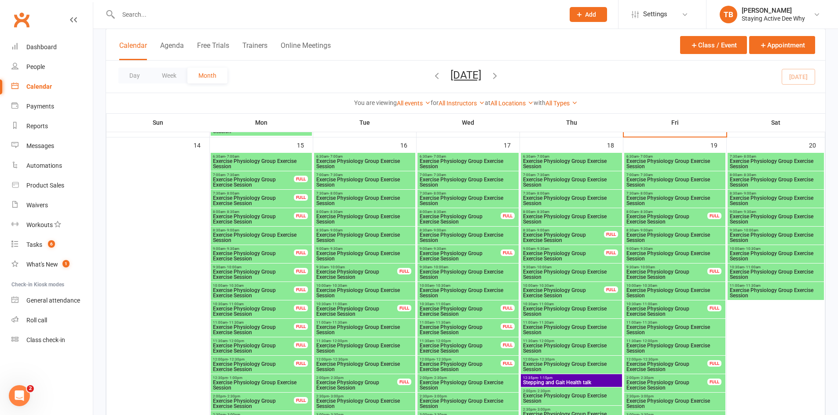
click at [593, 312] on span "Exercise Physiology Group Exercise Session" at bounding box center [571, 311] width 98 height 11
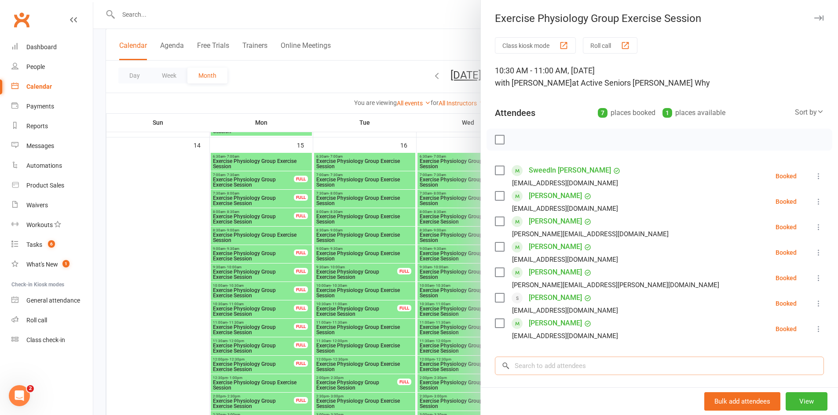
click at [584, 360] on input "search" at bounding box center [659, 366] width 329 height 18
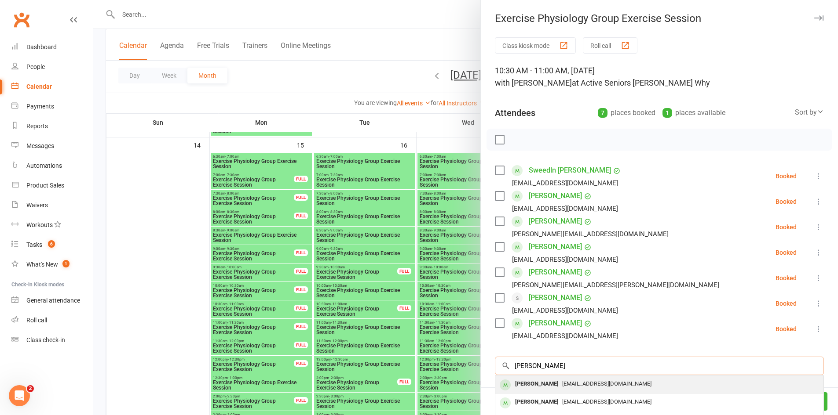
type input "[PERSON_NAME]"
click at [526, 383] on div "[PERSON_NAME]" at bounding box center [536, 384] width 51 height 13
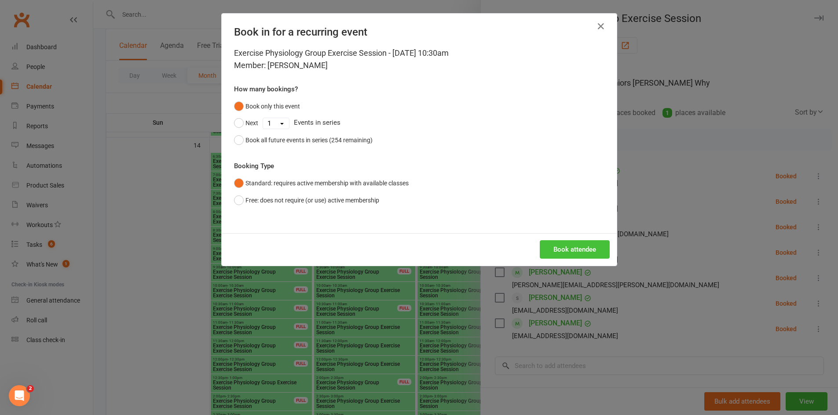
click at [571, 243] on button "Book attendee" at bounding box center [574, 249] width 70 height 18
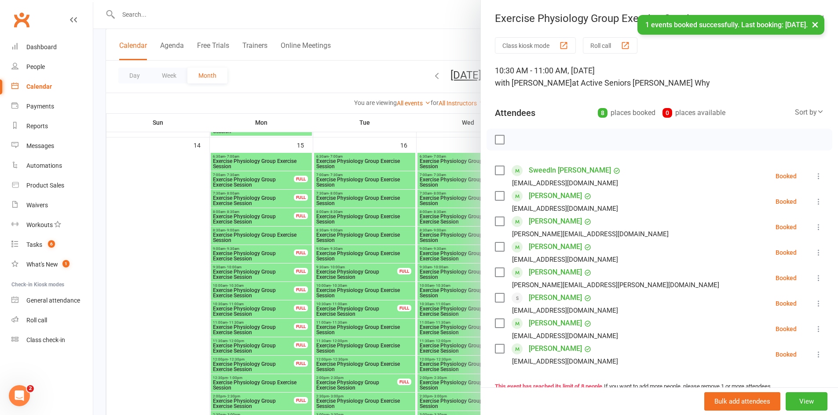
click at [376, 82] on div at bounding box center [465, 207] width 744 height 415
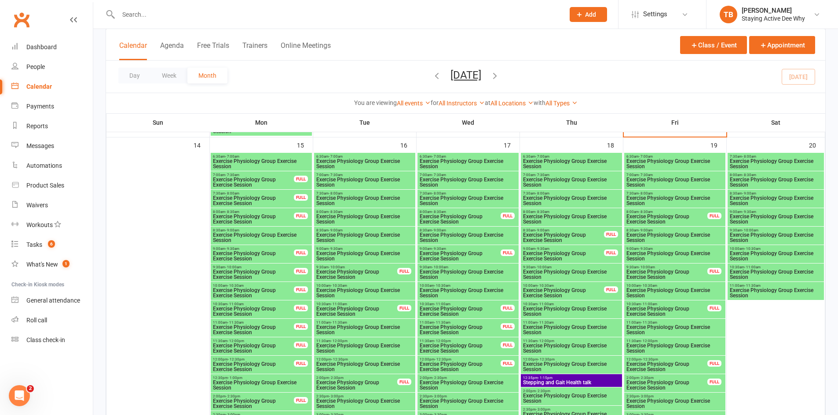
click at [710, 334] on span "Exercise Physiology Group Exercise Session" at bounding box center [675, 330] width 98 height 11
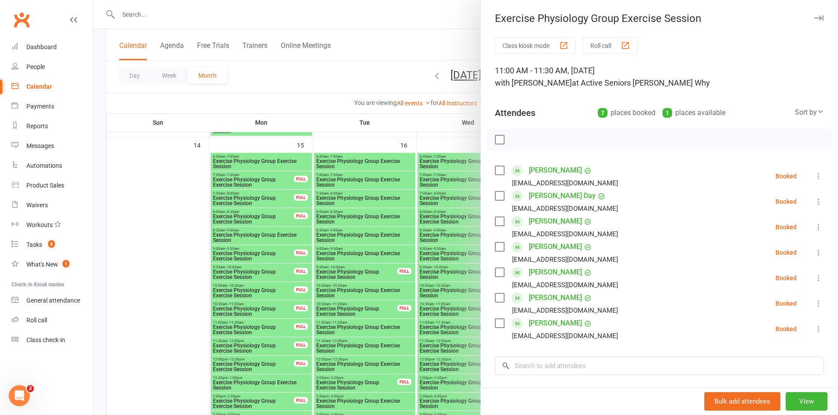
drag, startPoint x: 631, startPoint y: 143, endPoint x: 592, endPoint y: 135, distance: 40.0
click at [592, 135] on div at bounding box center [659, 140] width 346 height 22
click at [531, 367] on input "search" at bounding box center [659, 366] width 329 height 18
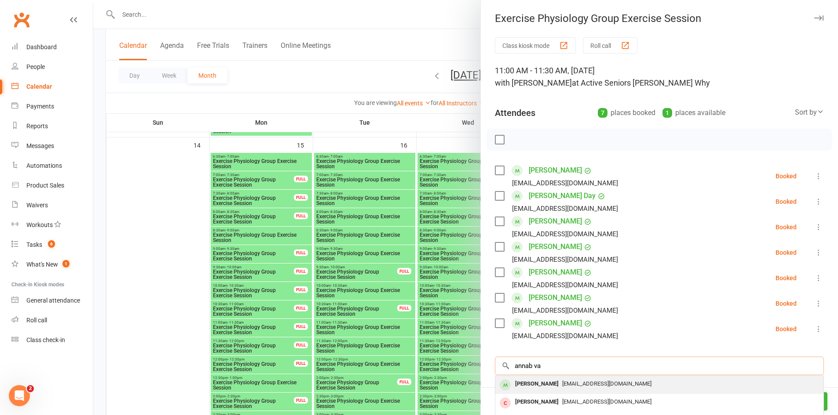
type input "annab va"
click at [538, 384] on div "[PERSON_NAME]" at bounding box center [536, 384] width 51 height 13
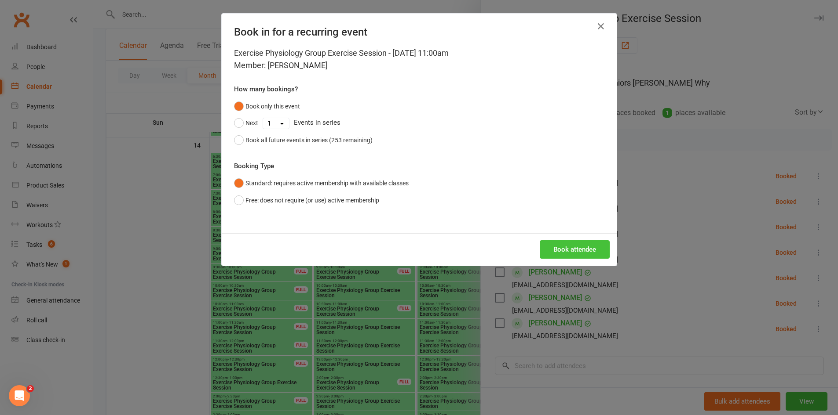
click at [594, 255] on button "Book attendee" at bounding box center [574, 249] width 70 height 18
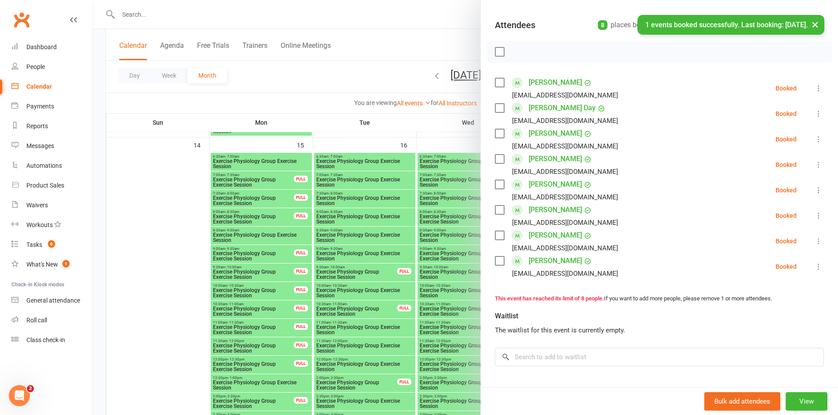
click at [368, 80] on div at bounding box center [465, 207] width 744 height 415
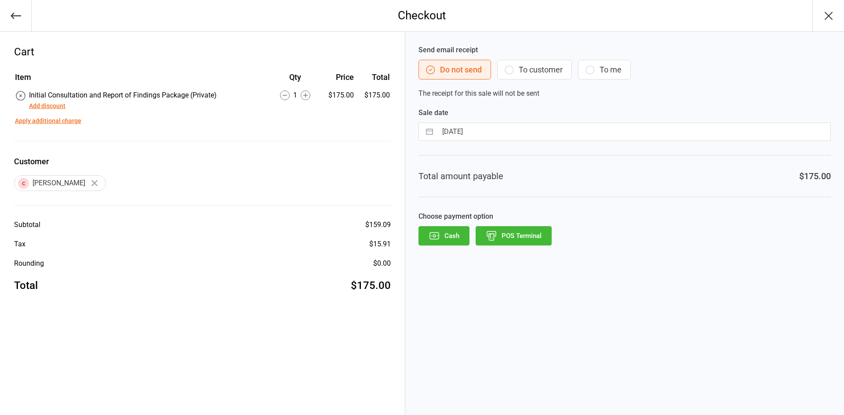
click at [532, 238] on button "POS Terminal" at bounding box center [514, 235] width 76 height 19
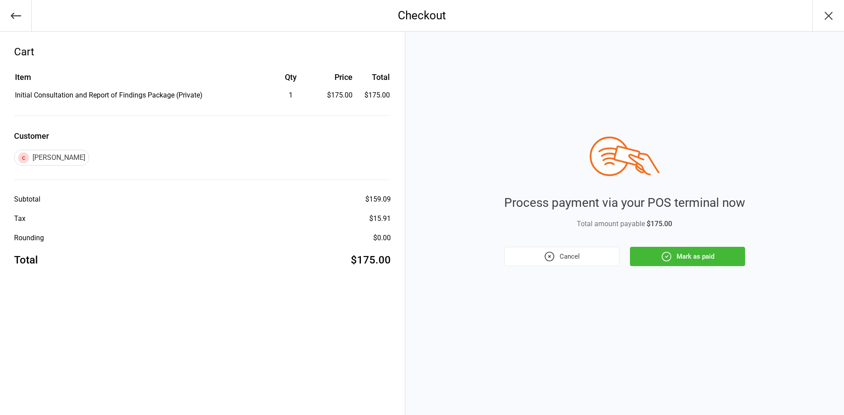
drag, startPoint x: 699, startPoint y: 262, endPoint x: 696, endPoint y: 259, distance: 5.0
click at [698, 261] on button "Mark as paid" at bounding box center [687, 256] width 115 height 19
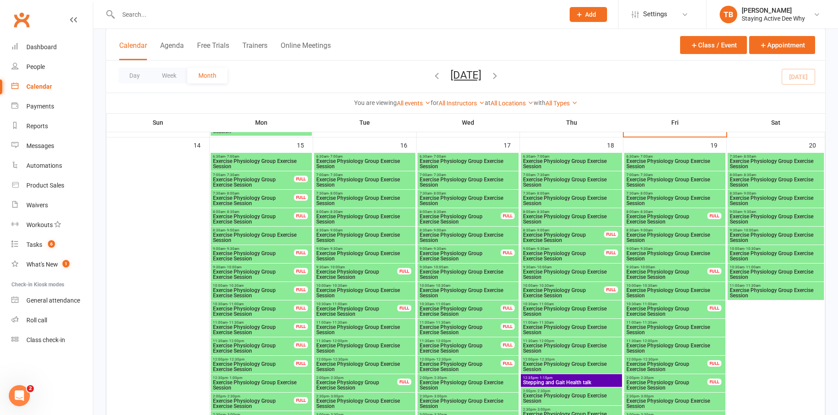
click at [308, 9] on input "text" at bounding box center [337, 14] width 442 height 12
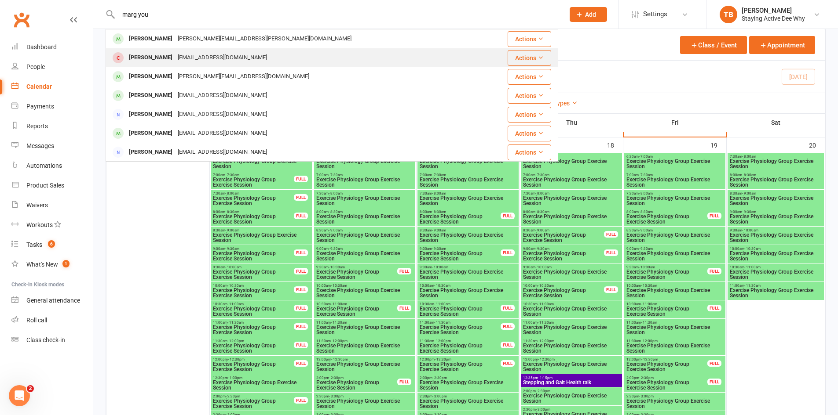
type input "marg you"
click at [137, 54] on div "[PERSON_NAME]" at bounding box center [150, 57] width 49 height 13
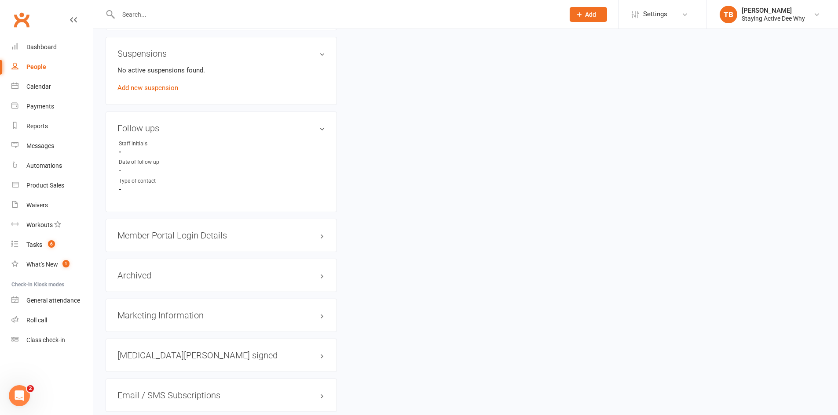
scroll to position [703, 0]
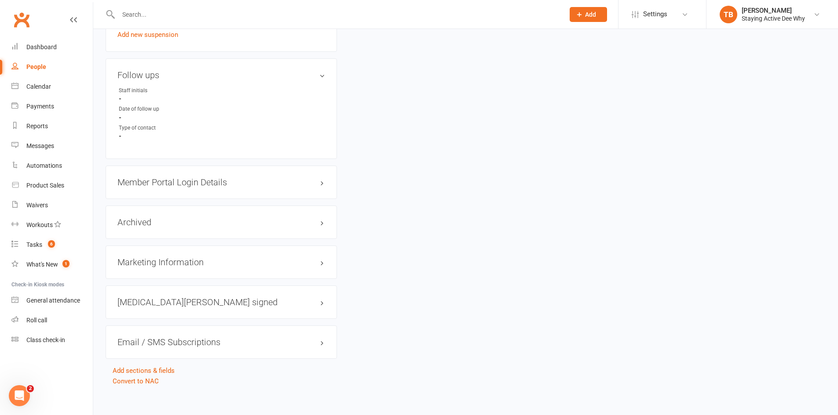
drag, startPoint x: 431, startPoint y: 192, endPoint x: 397, endPoint y: 194, distance: 33.5
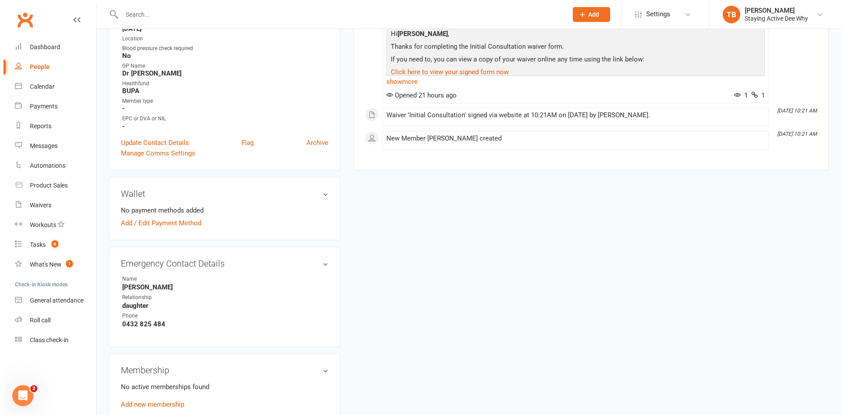
scroll to position [176, 0]
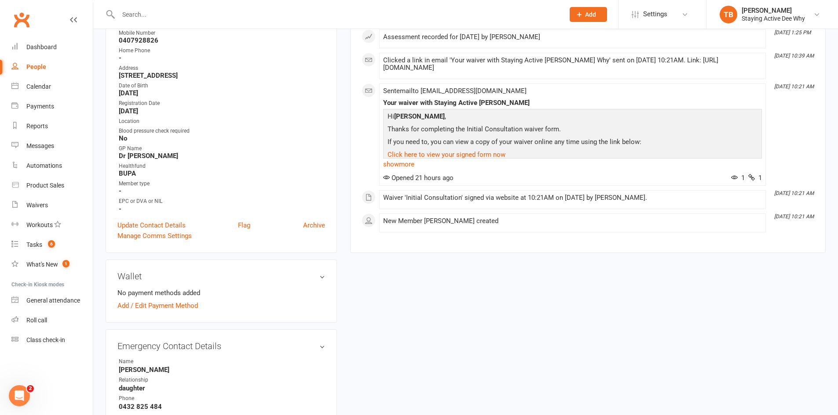
click at [236, 228] on div "Update Contact Details Flag Archive" at bounding box center [221, 225] width 208 height 11
click at [241, 227] on link "Flag" at bounding box center [244, 225] width 12 height 11
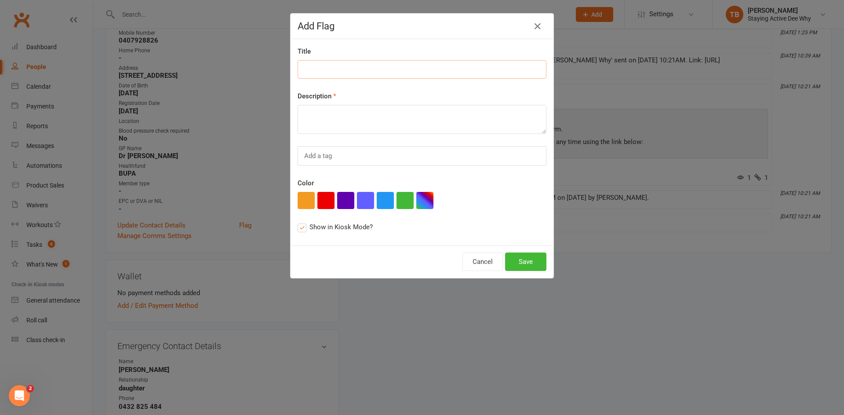
click at [318, 72] on input at bounding box center [422, 69] width 249 height 18
type input "NEW MEMBER"
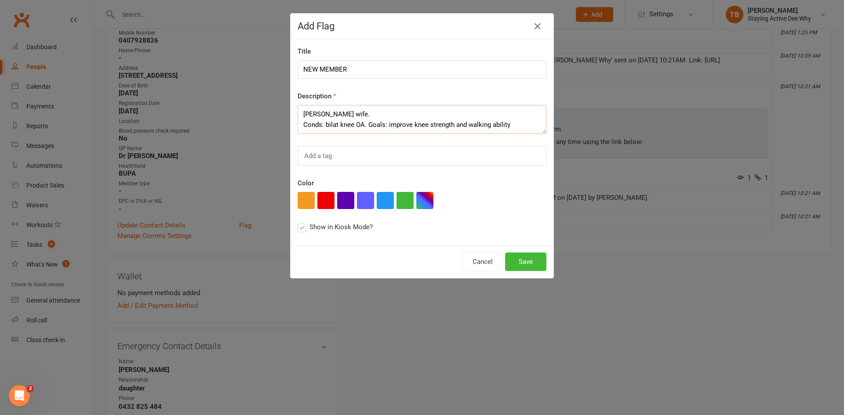
click at [365, 122] on textarea "Jim Young's wife. Conds: bilat knee OA. Goals: improve knee strength and walkin…" at bounding box center [422, 119] width 249 height 29
type textarea "Jim Young's wife. Conds: bilat knee OA. Goals: improve knee strength and walkin…"
click at [526, 259] on button "Save" at bounding box center [525, 262] width 41 height 18
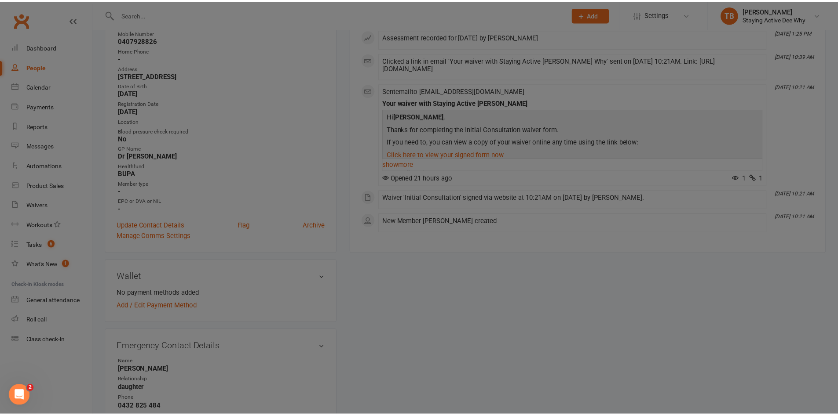
scroll to position [188, 0]
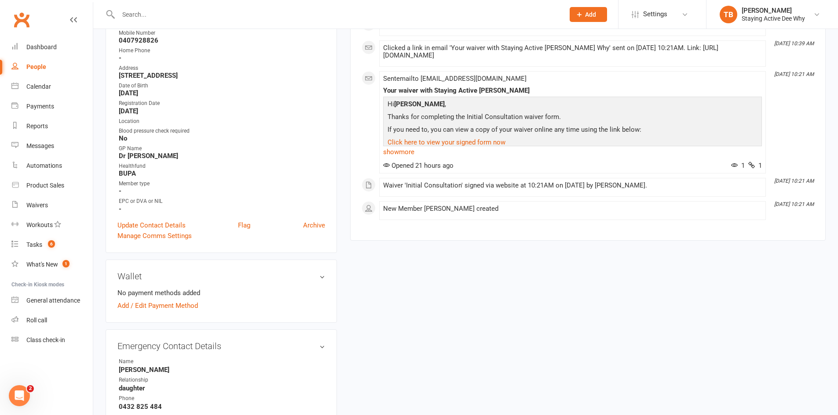
click at [500, 284] on div "upload photo Margaret Young Added 11 September, 2025 Cancelled member 81 years …" at bounding box center [465, 383] width 733 height 1061
click at [428, 289] on div "upload photo Margaret Young Added 11 September, 2025 Cancelled member 81 years …" at bounding box center [465, 383] width 733 height 1061
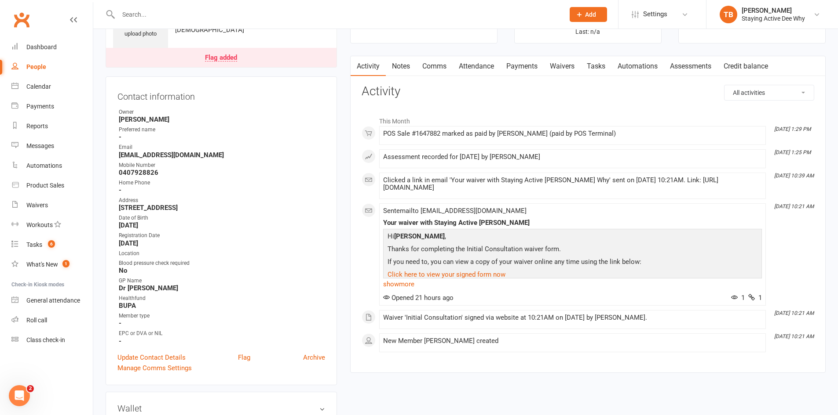
scroll to position [0, 0]
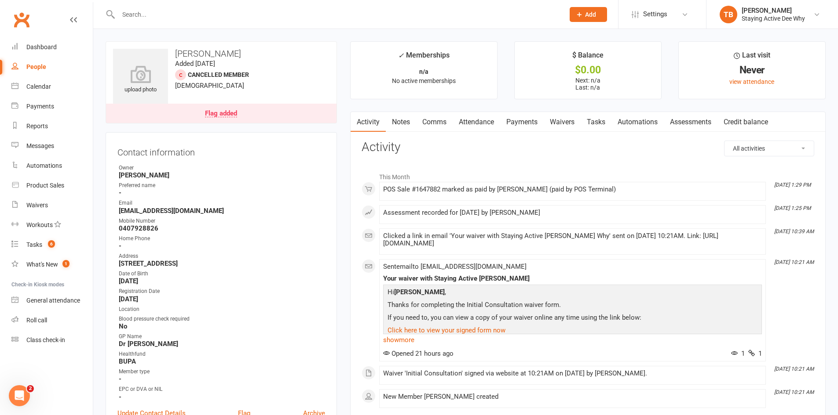
click at [571, 162] on div "This Month Sep 12, 1:29 PM POS Sale #1647882 marked as paid by Taylor Bridges (…" at bounding box center [587, 288] width 452 height 254
click at [676, 129] on link "Assessments" at bounding box center [690, 122] width 54 height 20
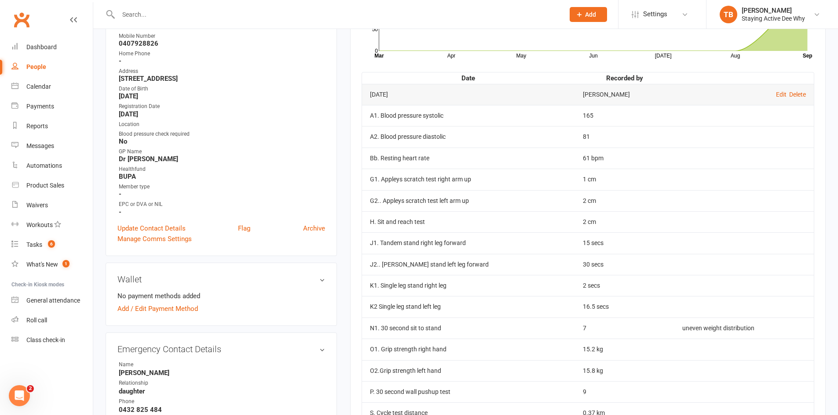
scroll to position [264, 0]
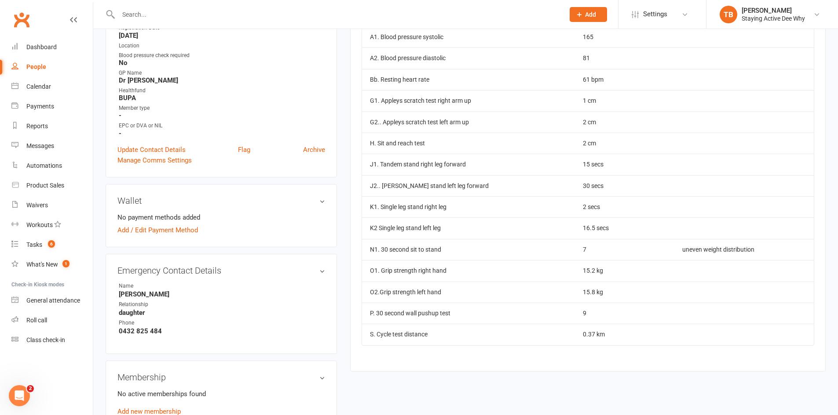
click at [586, 205] on td "2 secs" at bounding box center [624, 207] width 99 height 21
click at [608, 231] on td "16.5 secs" at bounding box center [624, 228] width 99 height 21
click at [594, 210] on td "2 secs" at bounding box center [624, 207] width 99 height 21
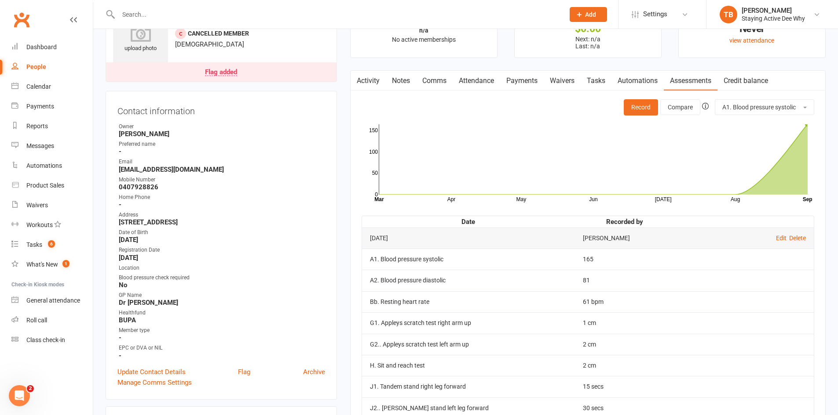
scroll to position [0, 0]
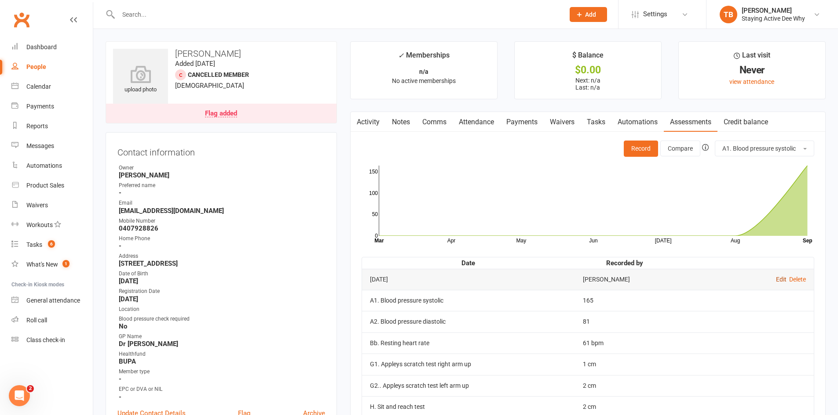
drag, startPoint x: 779, startPoint y: 280, endPoint x: 771, endPoint y: 280, distance: 7.5
click at [779, 280] on link "Edit" at bounding box center [781, 279] width 11 height 7
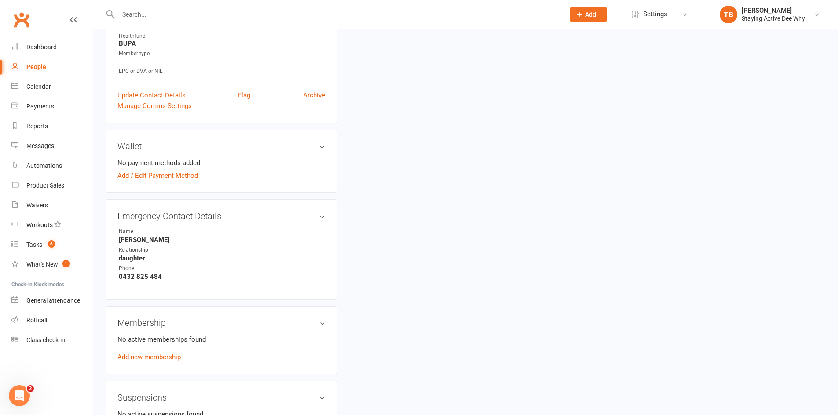
scroll to position [352, 0]
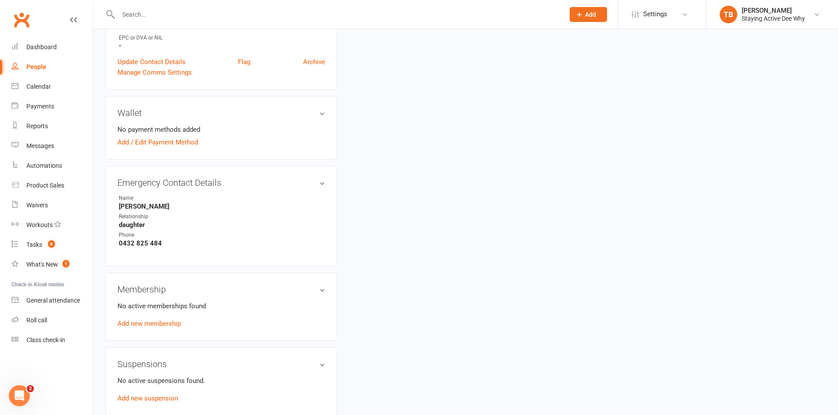
type input "12 Sep 2025"
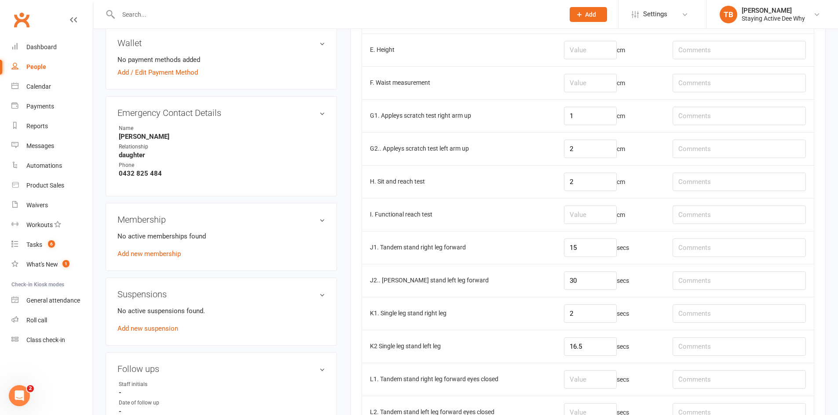
scroll to position [440, 0]
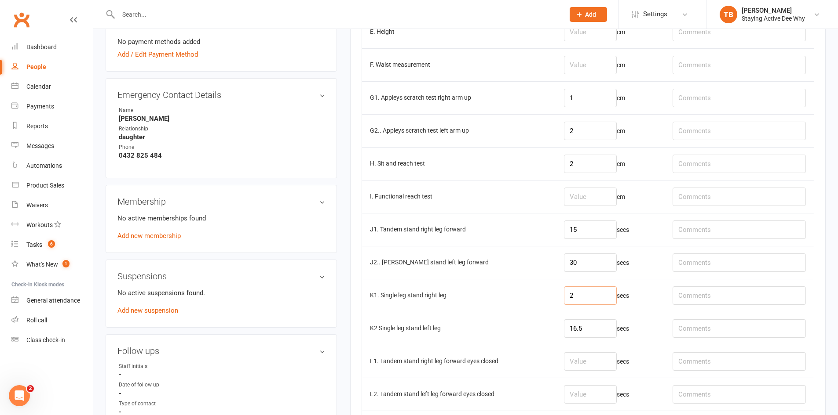
click at [592, 305] on input "2" at bounding box center [590, 296] width 53 height 18
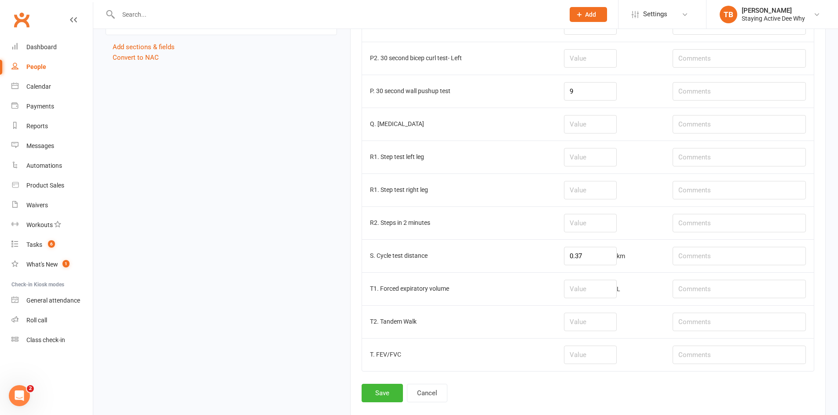
scroll to position [1096, 0]
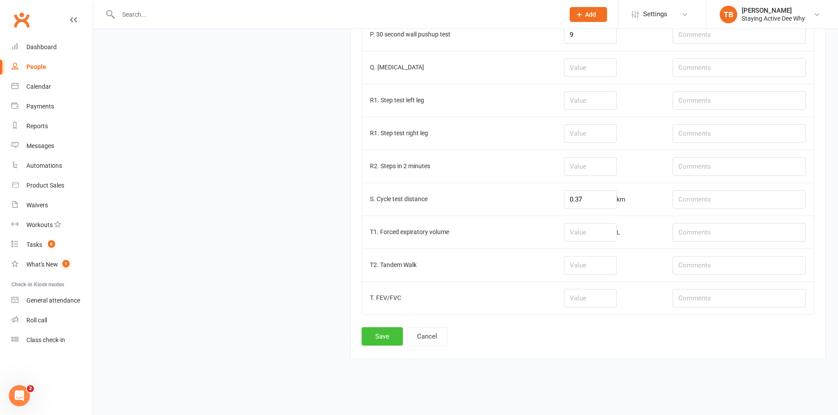
type input "20"
drag, startPoint x: 392, startPoint y: 337, endPoint x: 565, endPoint y: 412, distance: 188.0
click at [392, 338] on button "Save" at bounding box center [381, 337] width 41 height 18
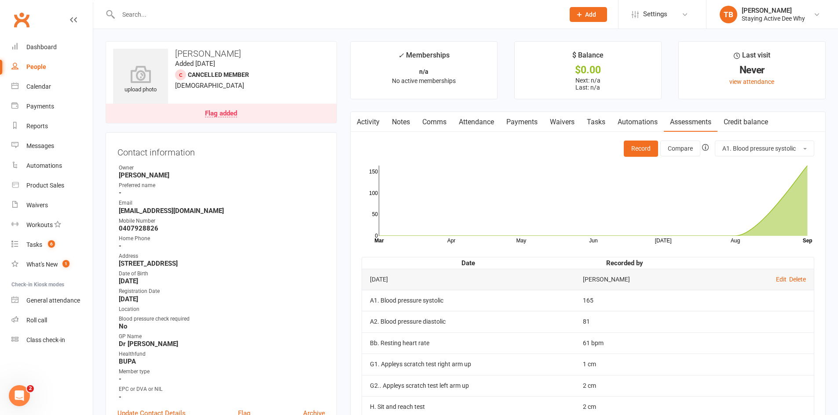
drag, startPoint x: 270, startPoint y: 11, endPoint x: 244, endPoint y: 1, distance: 27.3
click at [270, 11] on input "text" at bounding box center [337, 14] width 442 height 12
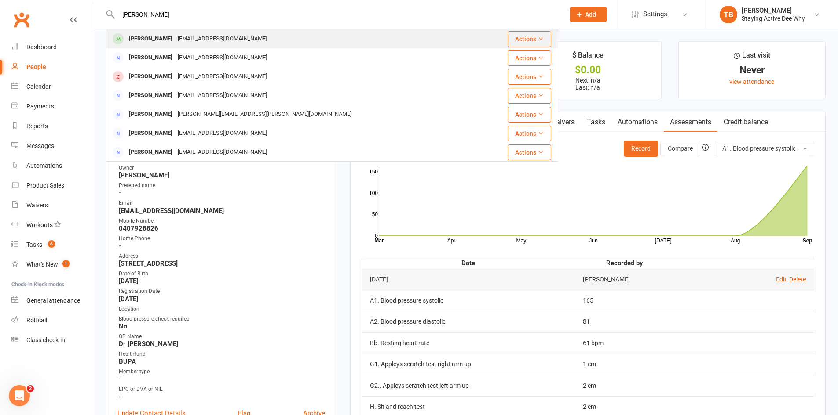
type input "[PERSON_NAME]"
click at [118, 41] on span at bounding box center [118, 38] width 11 height 11
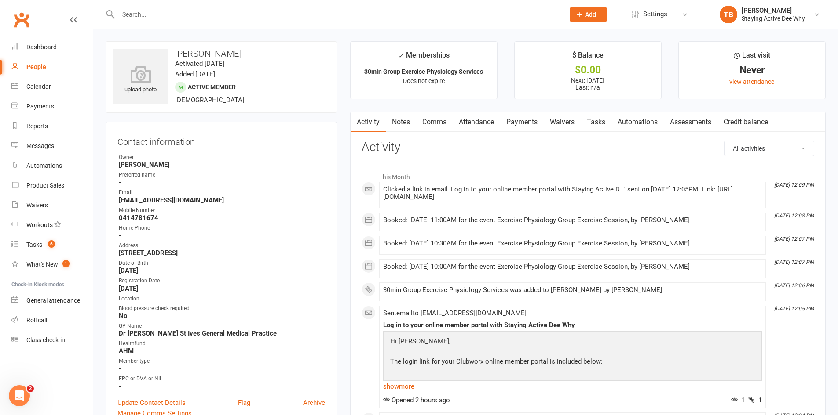
click at [312, 15] on input "text" at bounding box center [337, 14] width 442 height 12
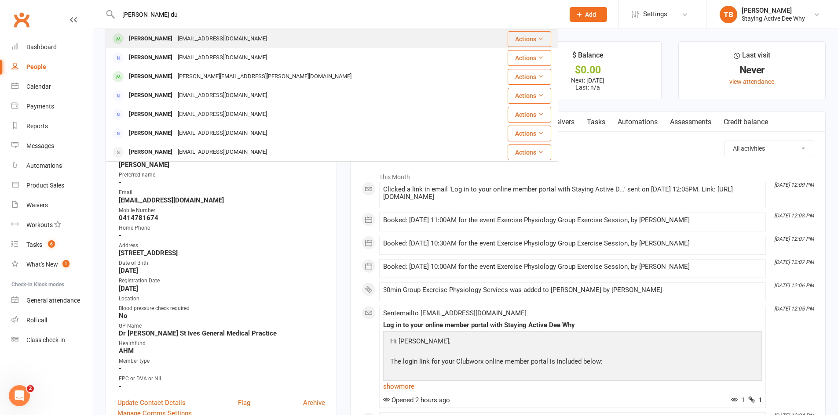
type input "frances du"
click at [124, 34] on div at bounding box center [118, 39] width 16 height 15
